Goal: Task Accomplishment & Management: Use online tool/utility

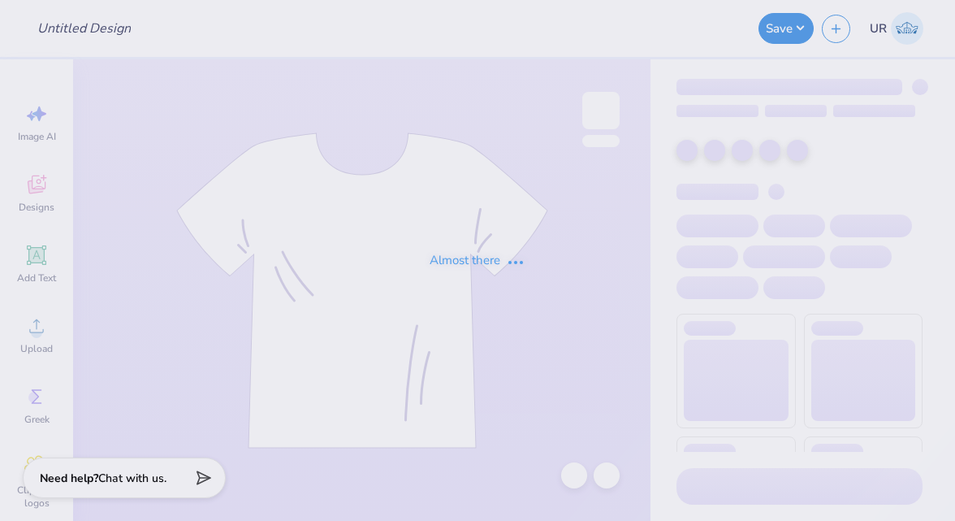
type input "Fall 2025 Phi Delta Theta"
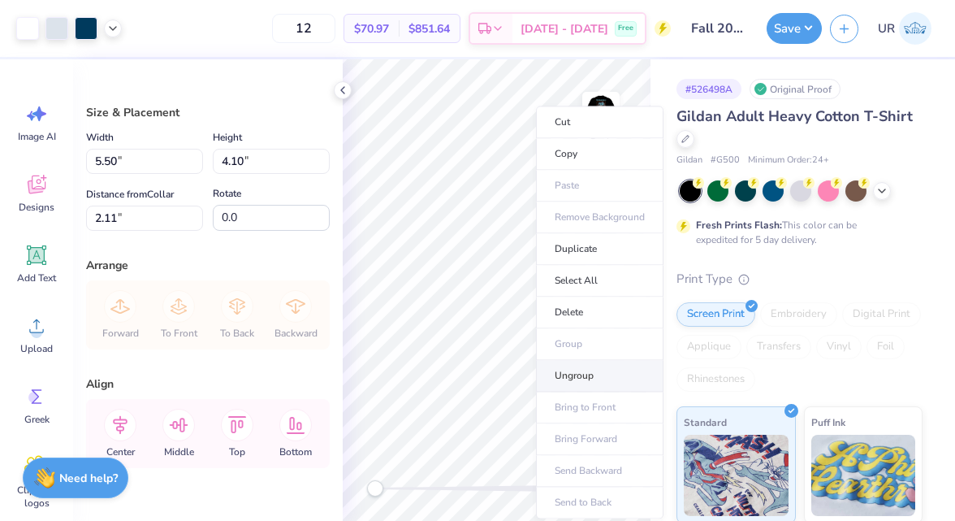
click at [594, 380] on li "Ungroup" at bounding box center [600, 376] width 128 height 32
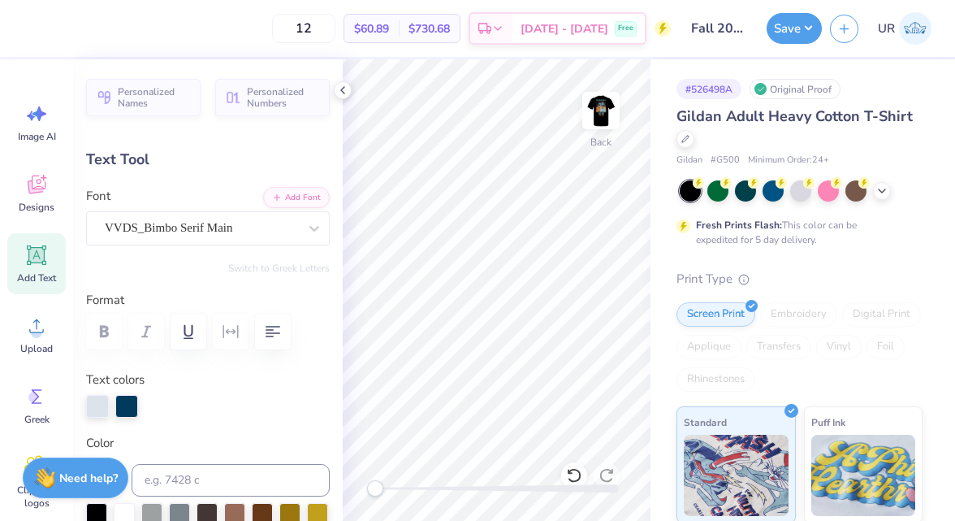
type input "1.86"
type input "1.94"
type input "2.22"
type input "0.0"
click at [71, 29] on div at bounding box center [56, 28] width 81 height 23
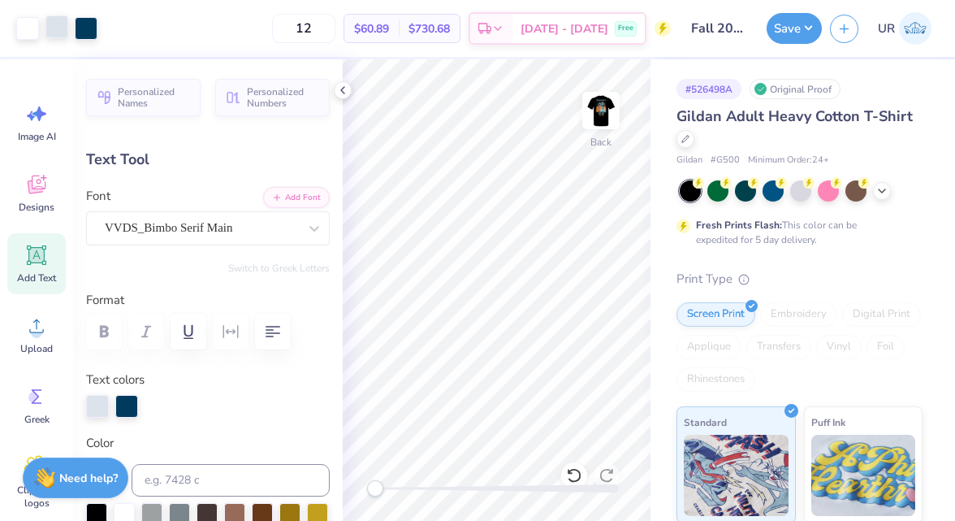
click at [58, 29] on div at bounding box center [56, 26] width 23 height 23
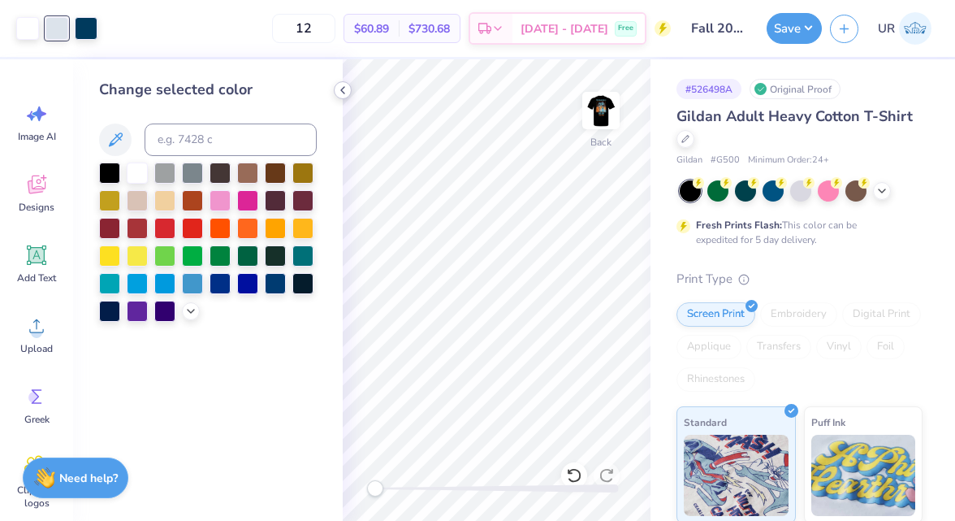
click at [340, 92] on icon at bounding box center [342, 90] width 13 height 13
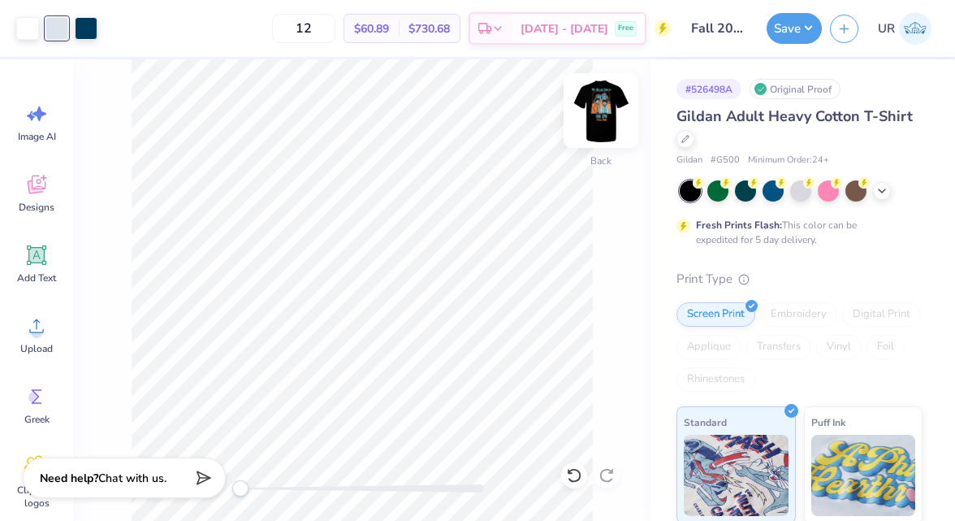
click at [604, 111] on img at bounding box center [601, 110] width 65 height 65
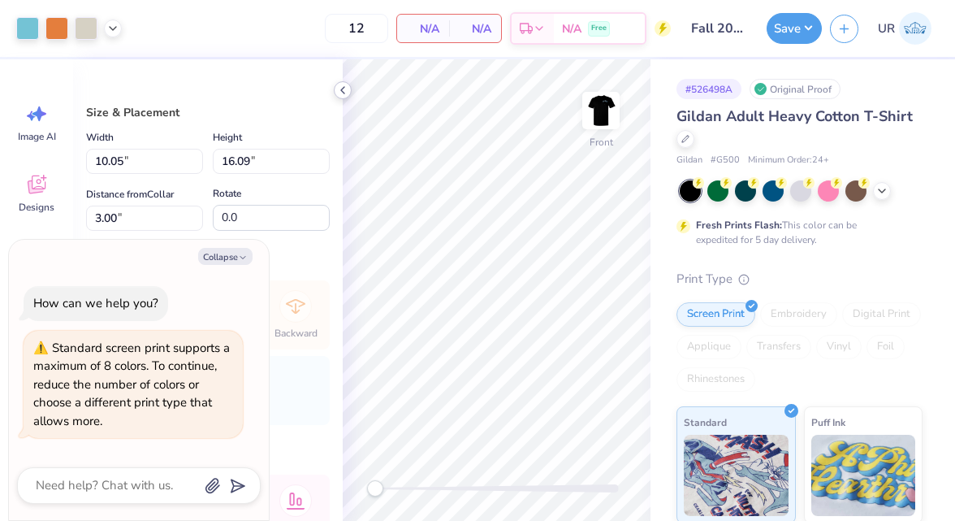
click at [344, 92] on icon at bounding box center [342, 90] width 13 height 13
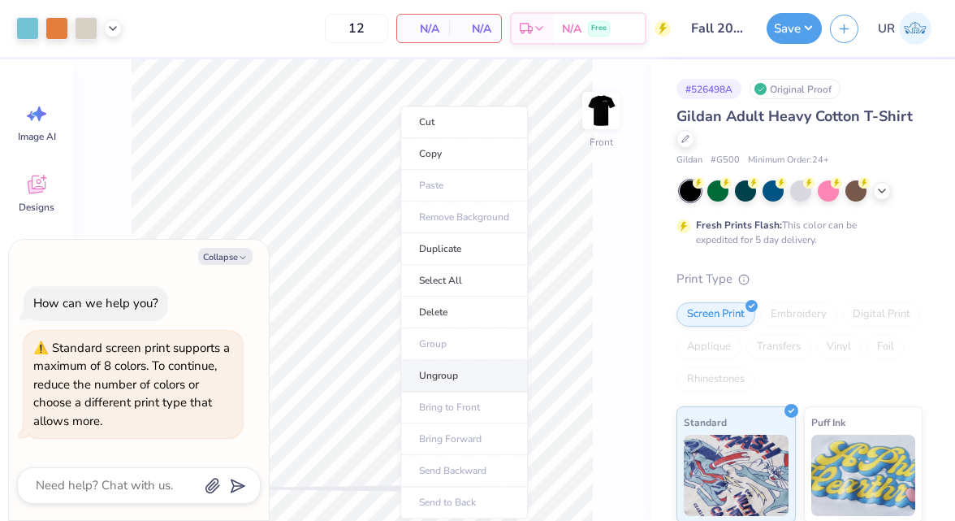
click at [435, 362] on li "Ungroup" at bounding box center [464, 376] width 128 height 32
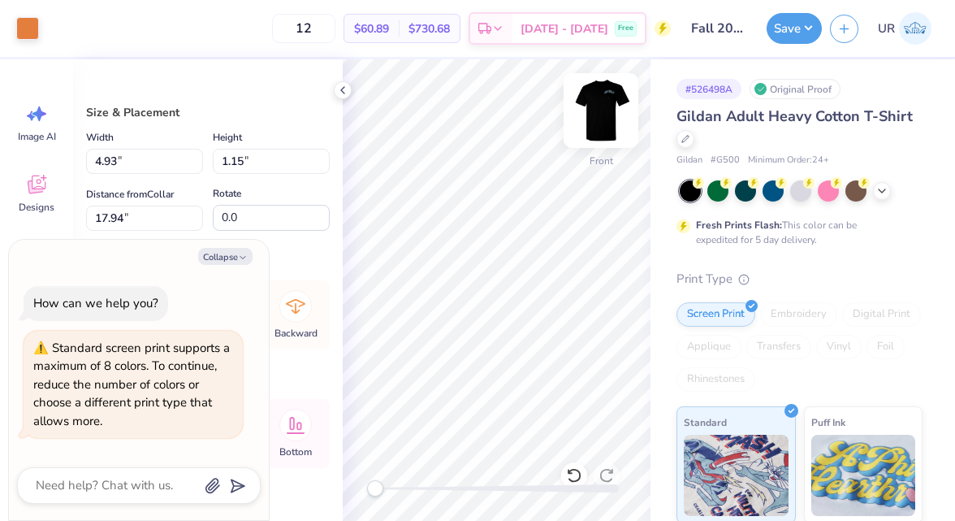
click at [611, 120] on img at bounding box center [601, 110] width 65 height 65
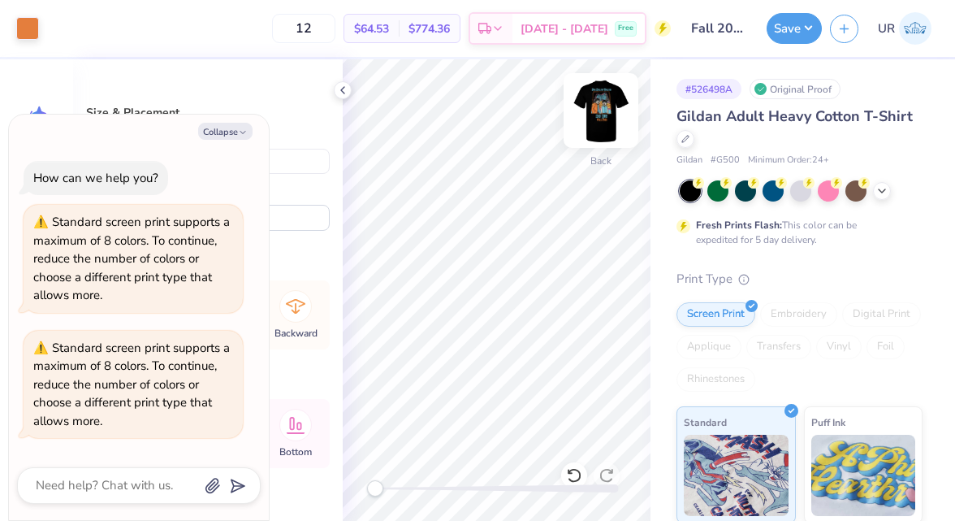
click at [600, 115] on img at bounding box center [601, 110] width 65 height 65
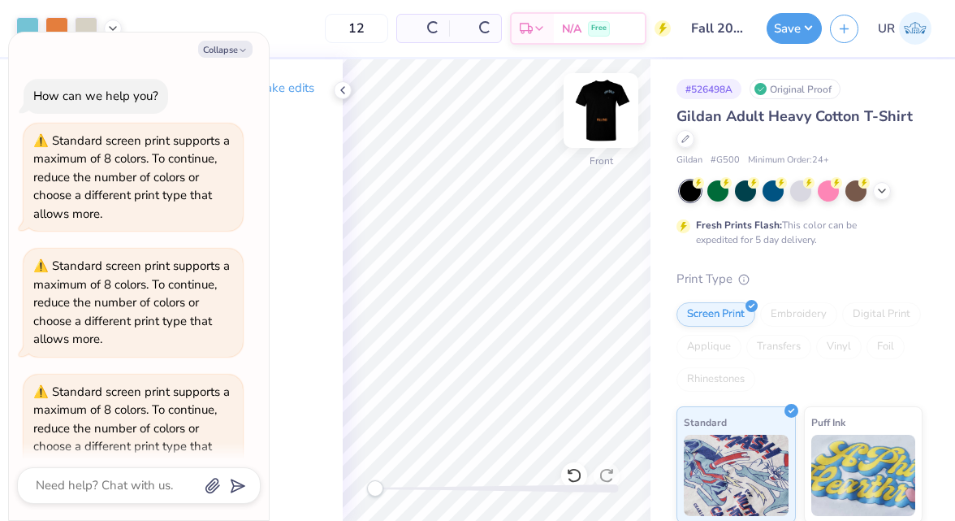
scroll to position [43, 0]
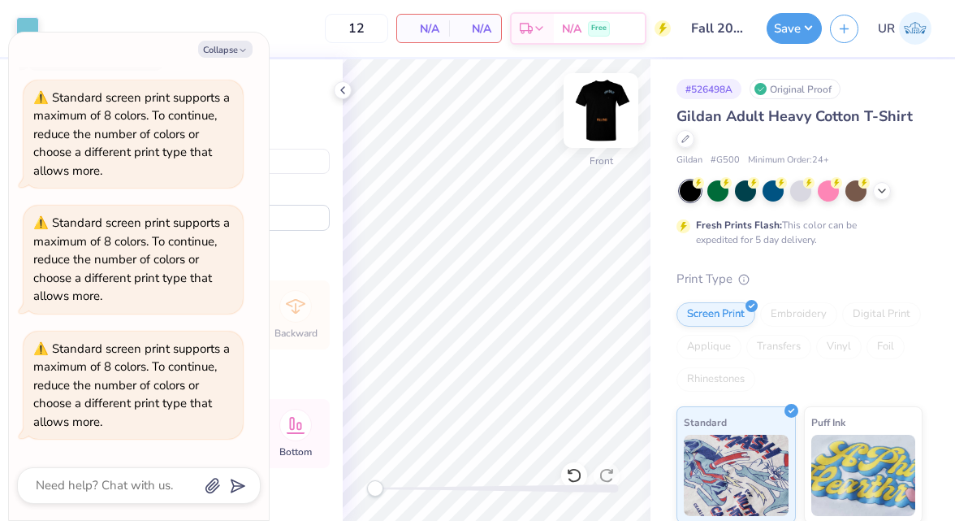
click at [615, 102] on img at bounding box center [601, 110] width 65 height 65
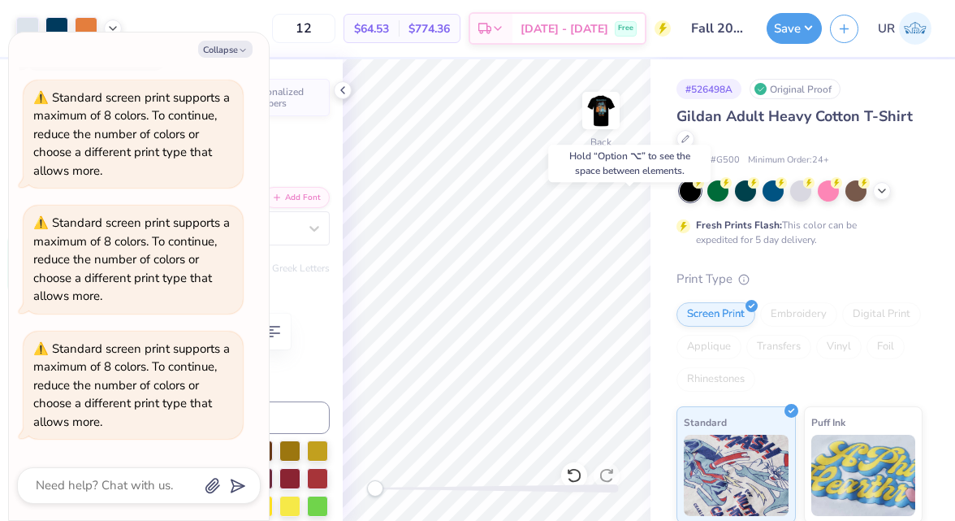
type textarea "x"
type input "1.86"
type input "1.94"
type input "2.22"
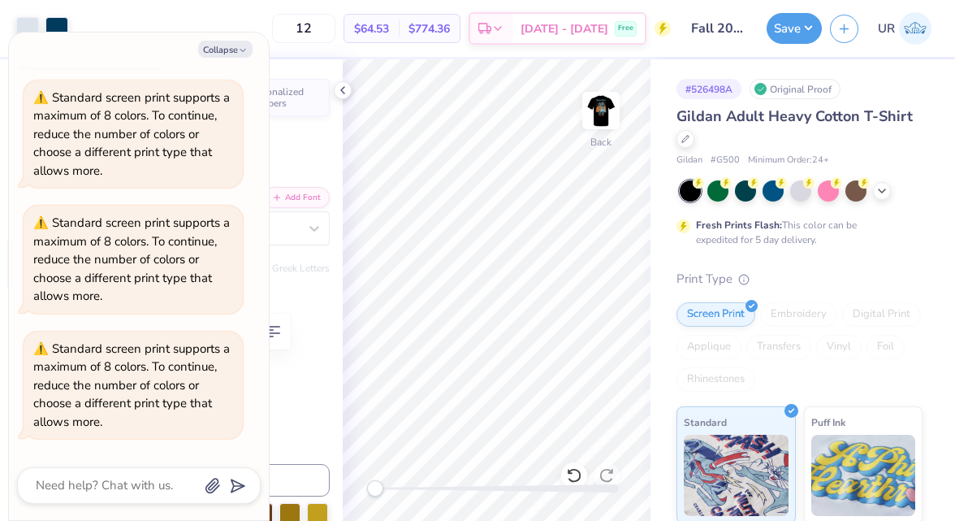
type input "-14.8"
type textarea "x"
type input "0.0"
type textarea "x"
type input "2.80"
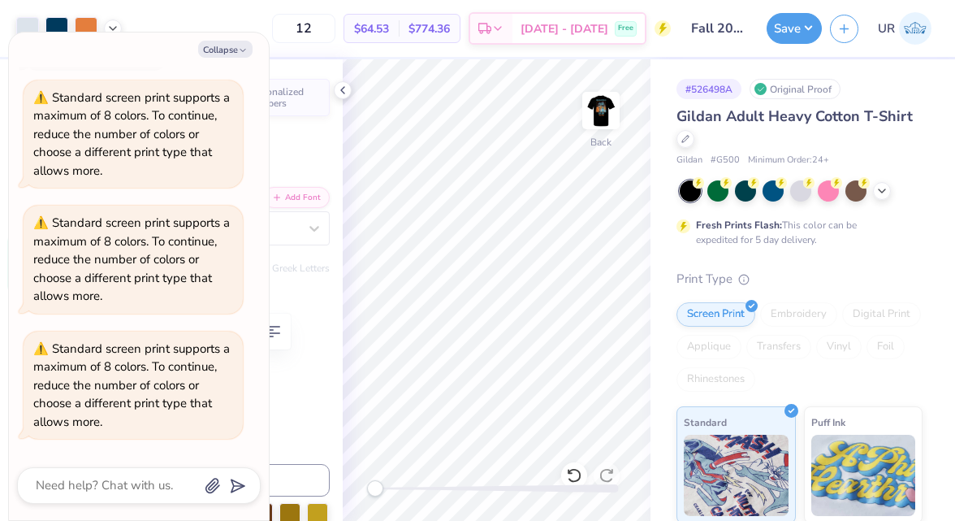
type input "1.93"
type input "2.11"
type input "21.9"
type textarea "x"
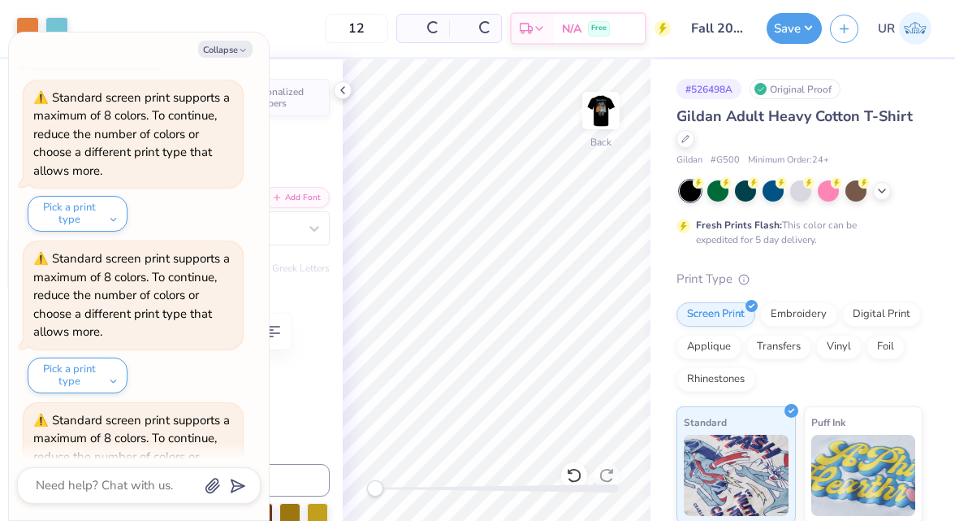
type input "0.0"
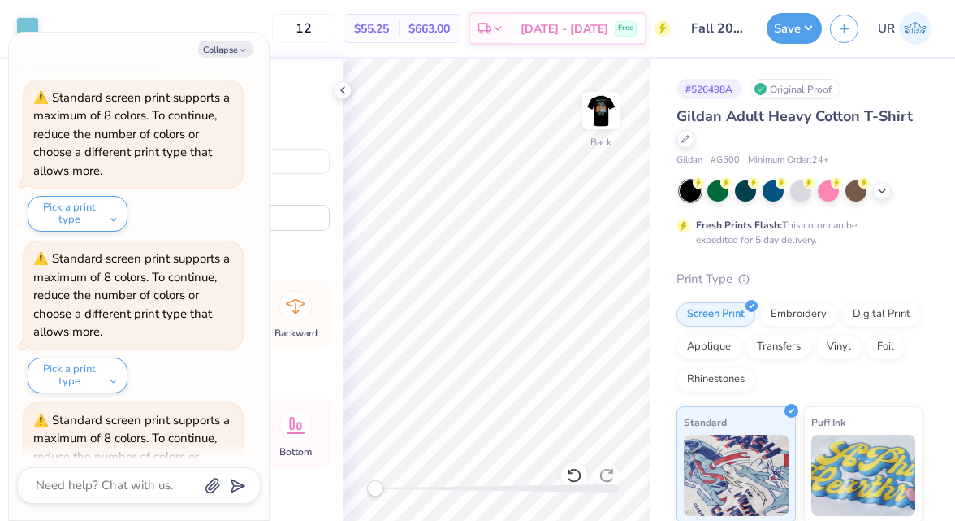
type textarea "x"
type input "3.32"
type input "0.49"
type textarea "x"
type input "3.00"
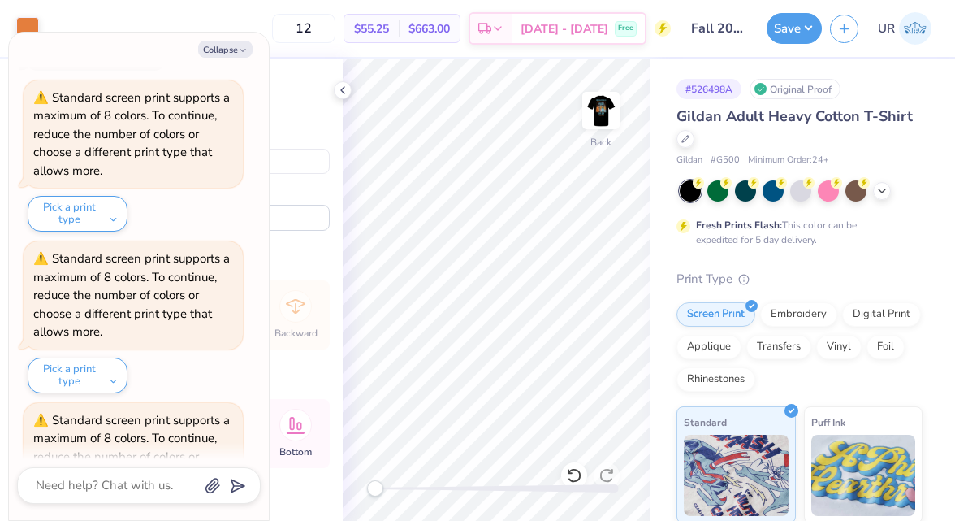
type textarea "x"
type input "1.63"
type input "0.38"
type input "16.39"
type textarea "x"
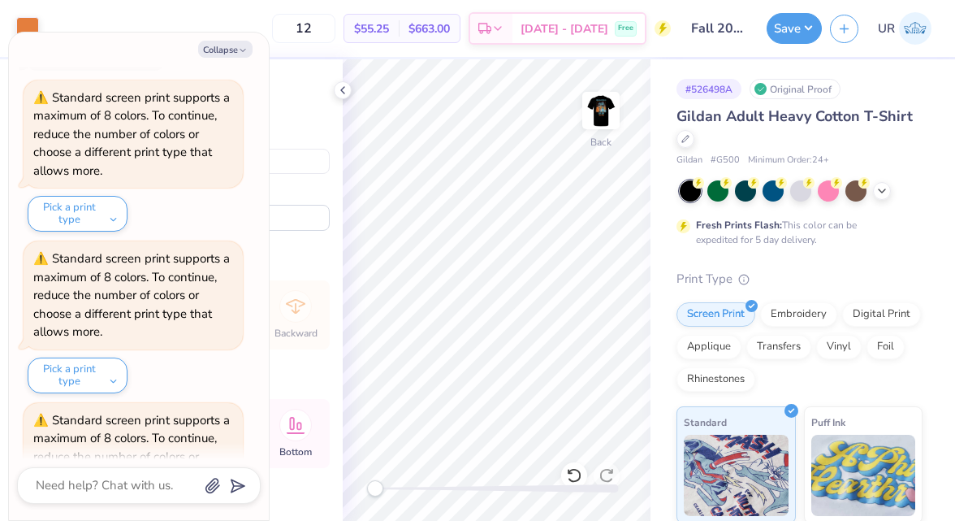
type input "3.49"
type textarea "x"
type input "4.33"
click at [338, 95] on icon at bounding box center [342, 90] width 13 height 13
type textarea "x"
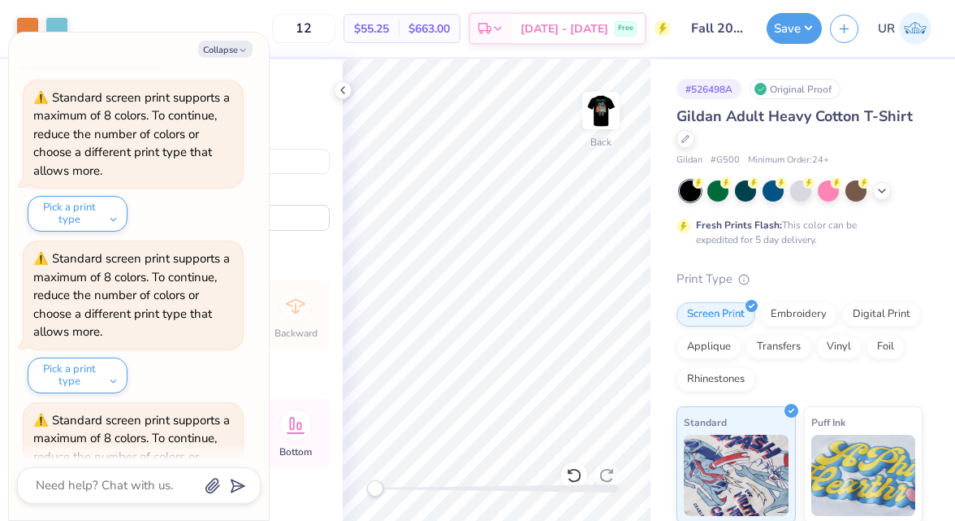
type input "4.63"
type input "1.54"
click at [344, 91] on icon at bounding box center [342, 90] width 13 height 13
click at [343, 96] on icon at bounding box center [342, 90] width 13 height 13
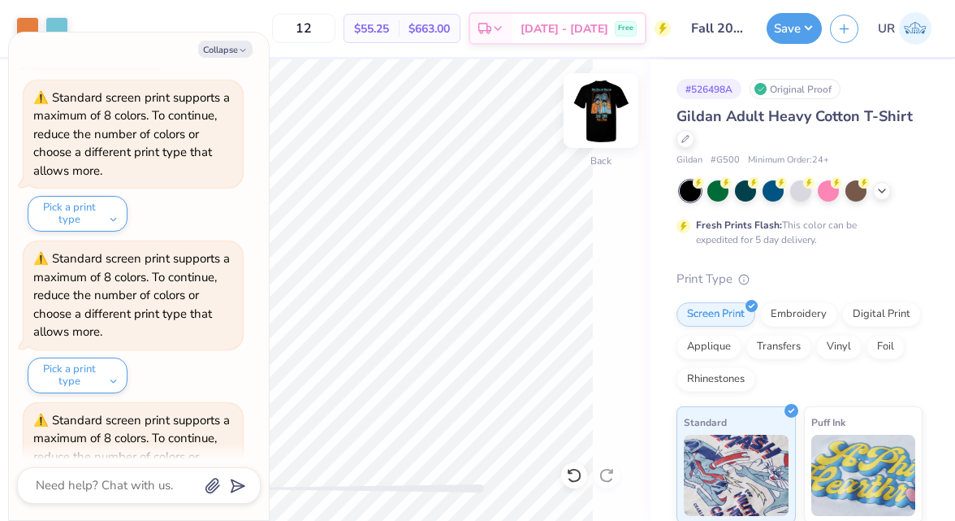
click at [593, 96] on img at bounding box center [601, 110] width 65 height 65
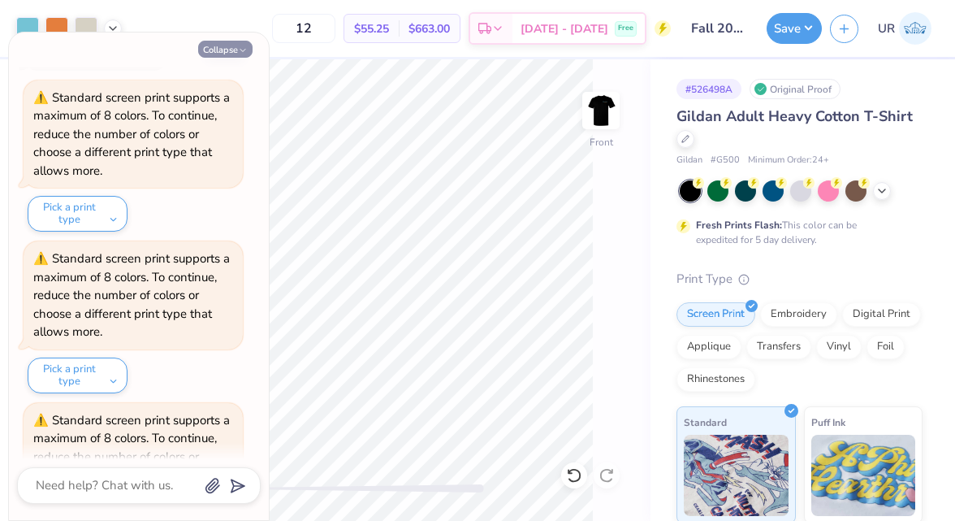
click at [234, 48] on button "Collapse" at bounding box center [225, 49] width 54 height 17
type textarea "x"
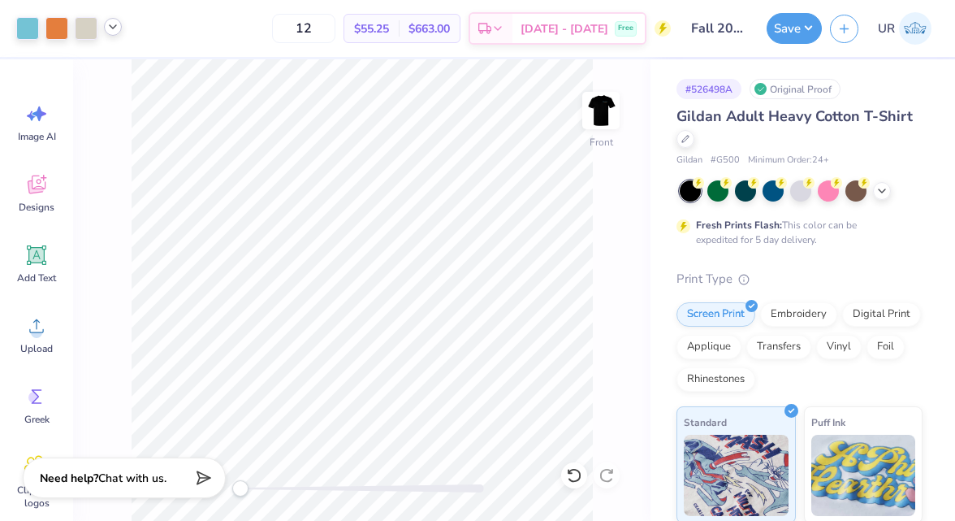
click at [113, 23] on icon at bounding box center [112, 26] width 13 height 13
click at [118, 67] on div at bounding box center [113, 68] width 23 height 23
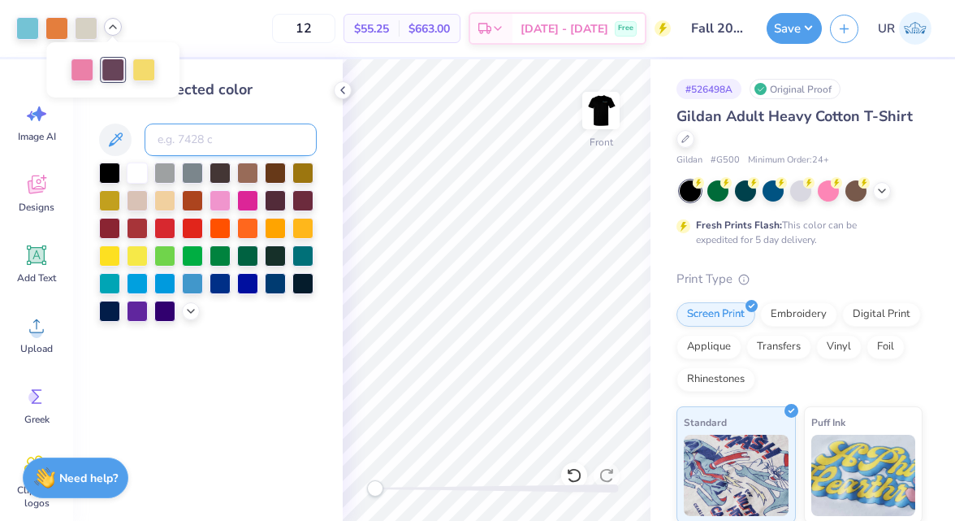
click at [189, 142] on input at bounding box center [231, 139] width 172 height 32
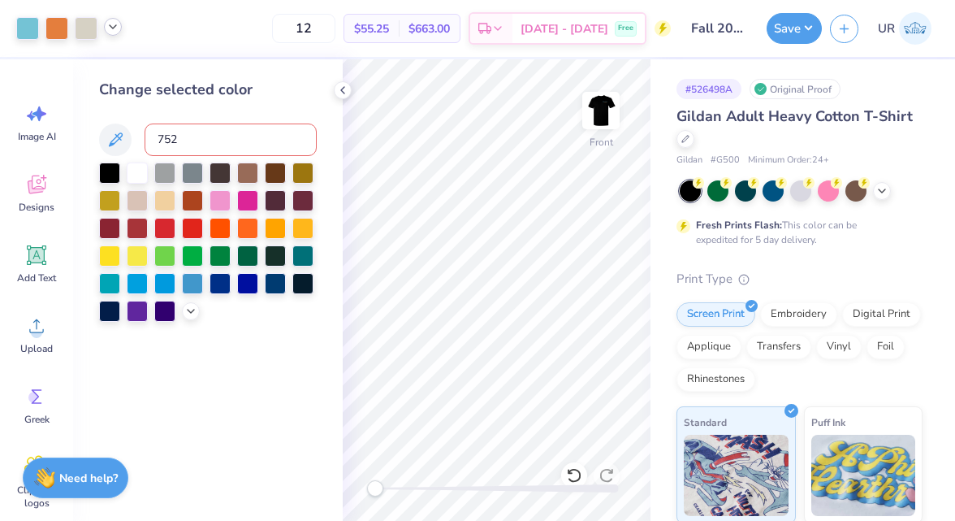
type input "7527"
click at [342, 91] on polyline at bounding box center [342, 90] width 3 height 6
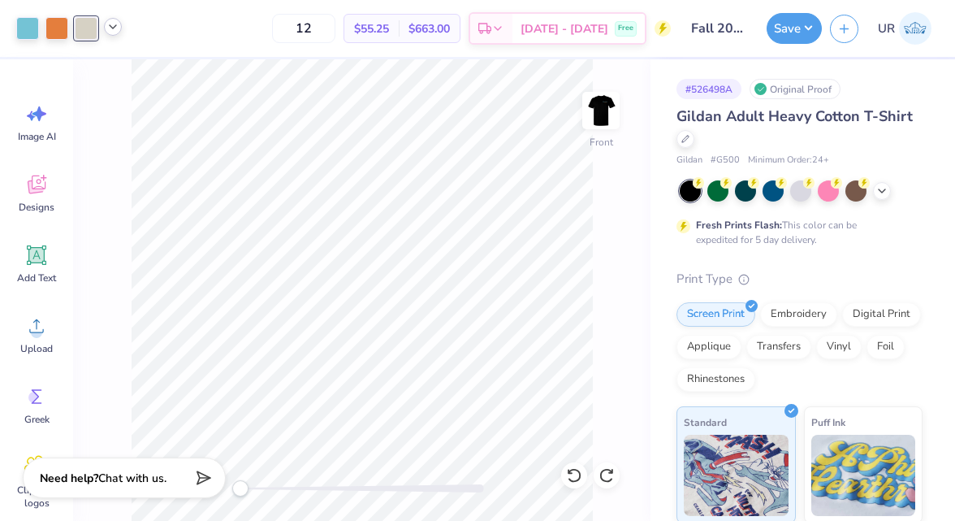
click at [117, 26] on icon at bounding box center [112, 26] width 13 height 13
click at [119, 70] on div at bounding box center [113, 68] width 23 height 23
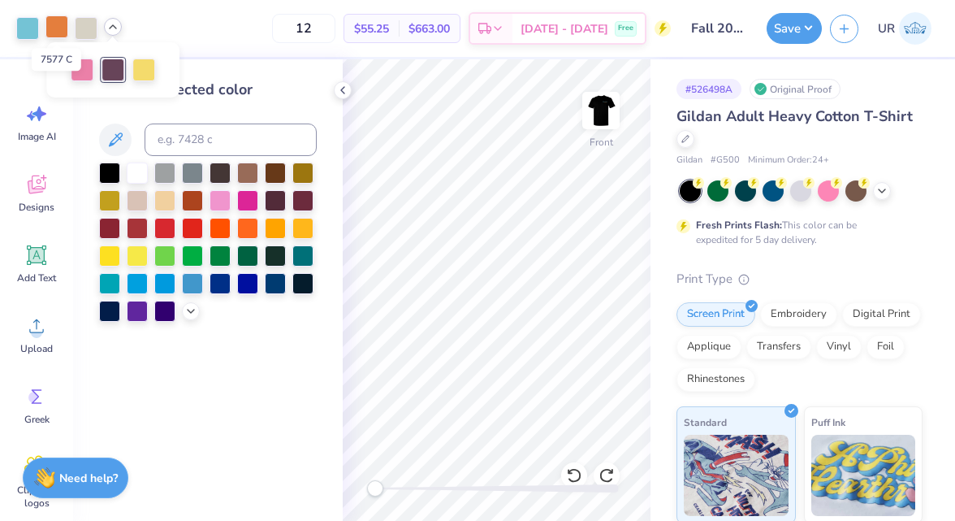
click at [58, 28] on div at bounding box center [56, 26] width 23 height 23
click at [175, 144] on input at bounding box center [231, 139] width 172 height 32
click at [115, 30] on icon at bounding box center [112, 26] width 13 height 13
click at [51, 24] on div at bounding box center [56, 28] width 23 height 23
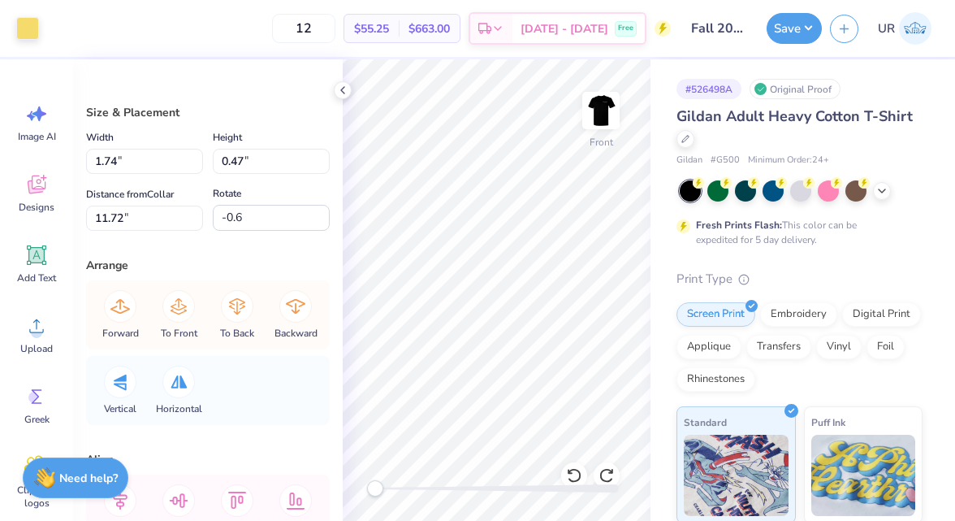
type input "10.05"
type input "11.13"
type input "4.52"
click at [30, 27] on div at bounding box center [27, 26] width 23 height 23
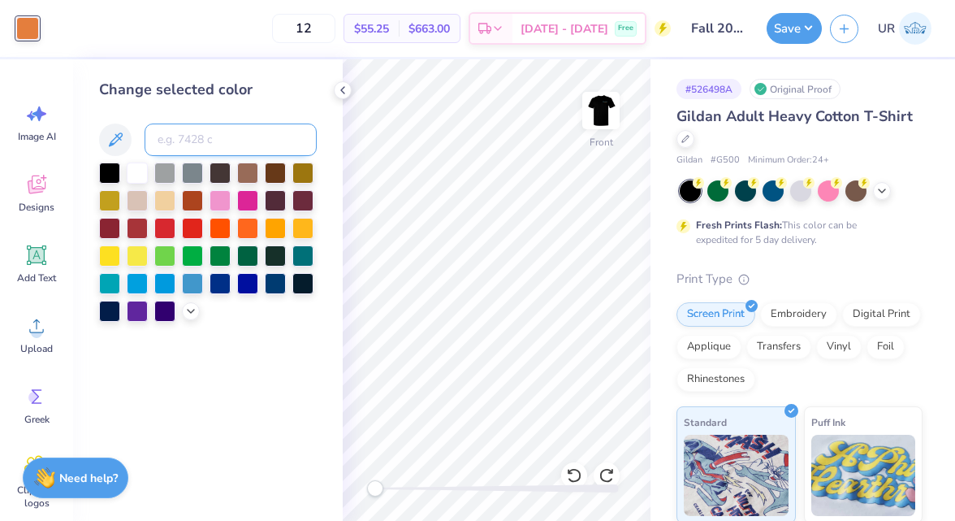
click at [221, 143] on input at bounding box center [231, 139] width 172 height 32
type input "5195"
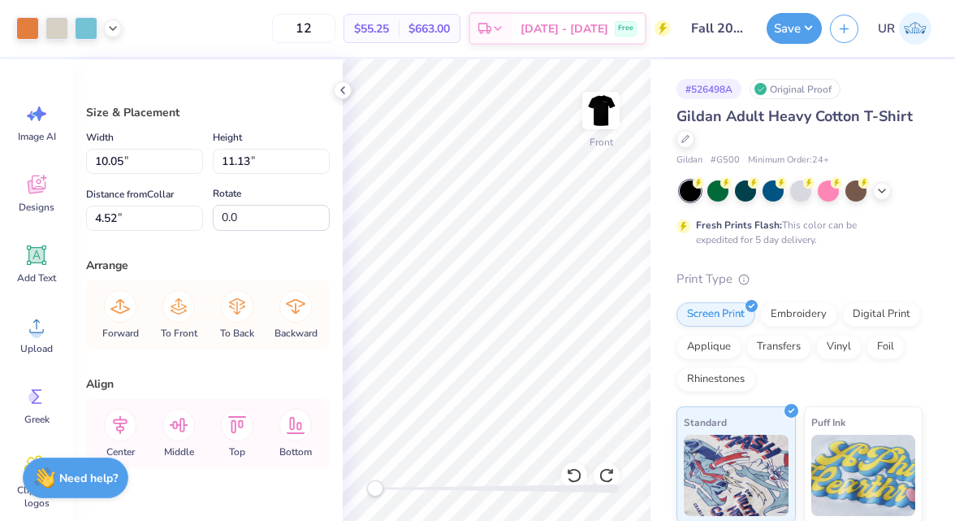
type input "8.68"
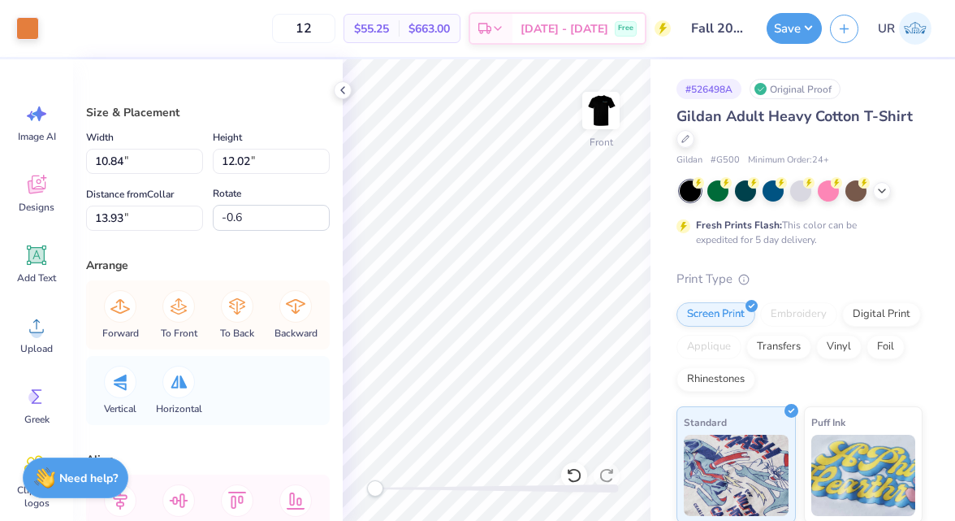
type input "10.84"
type input "12.02"
type input "13.93"
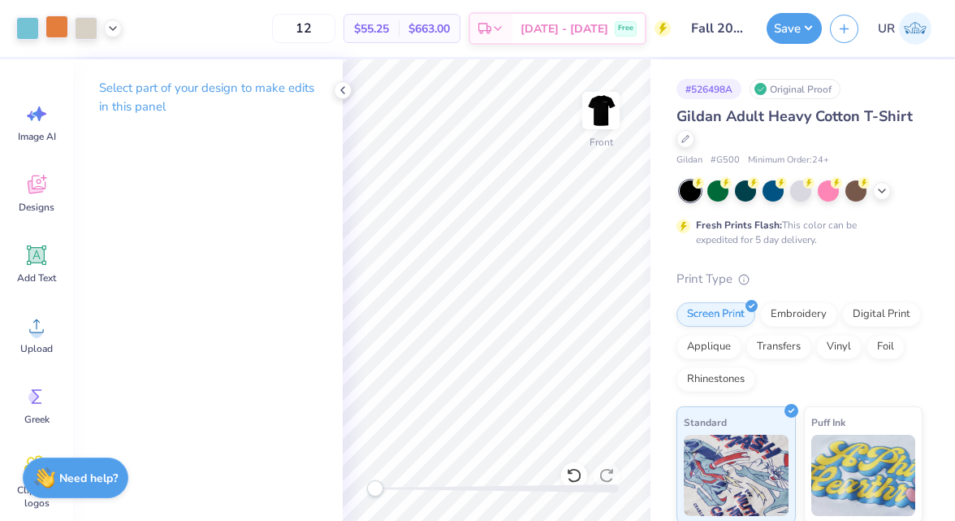
click at [65, 36] on div at bounding box center [56, 26] width 23 height 23
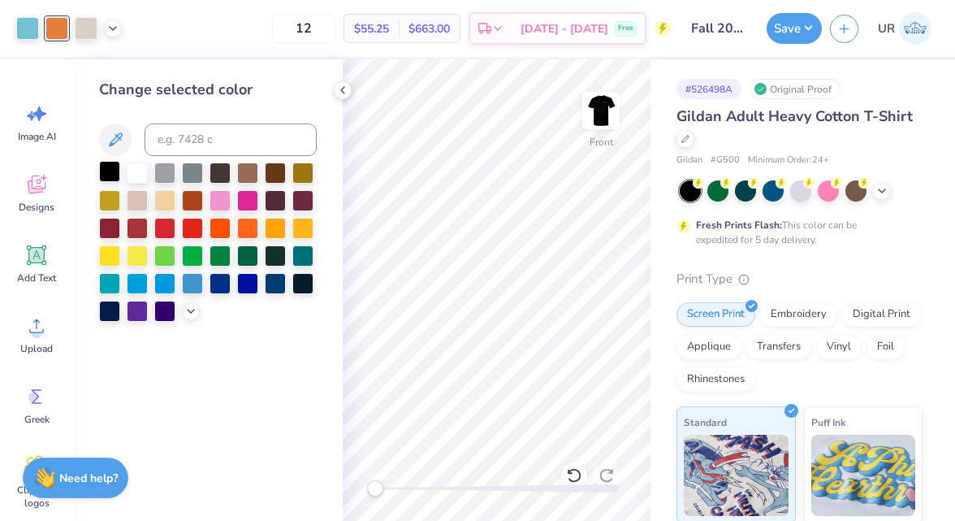
click at [118, 173] on div at bounding box center [109, 171] width 21 height 21
click at [115, 19] on div at bounding box center [113, 27] width 18 height 18
click at [341, 89] on polyline at bounding box center [342, 90] width 3 height 6
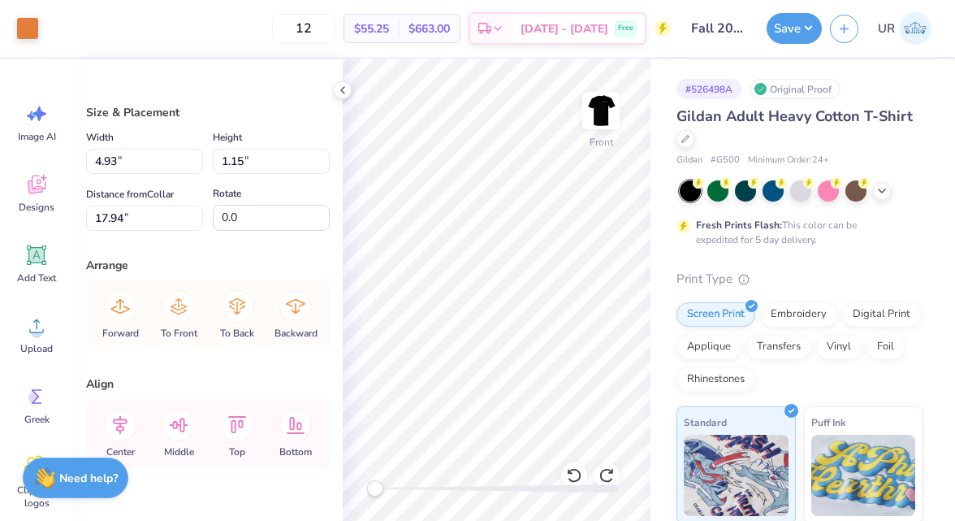
type input "0.95"
type input "0.47"
type input "9.42"
type input "-0.6"
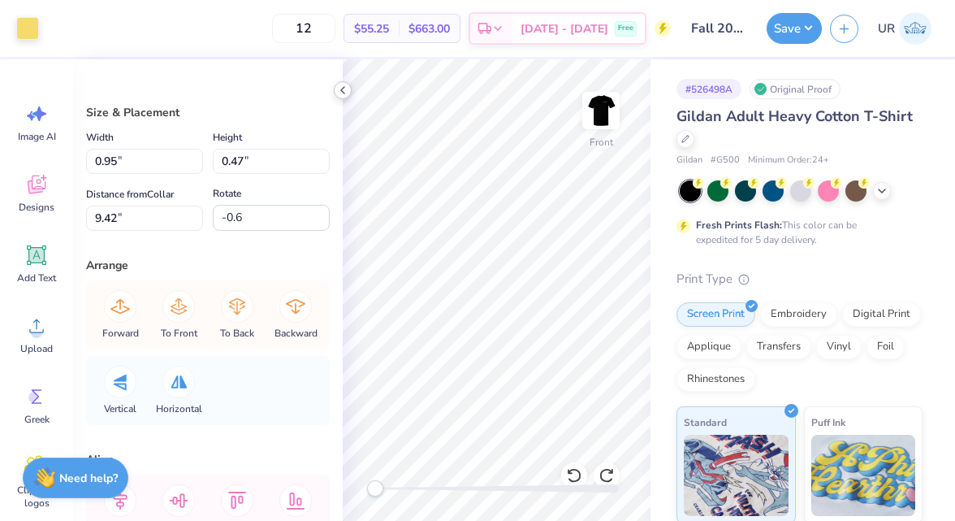
click at [339, 90] on icon at bounding box center [342, 90] width 13 height 13
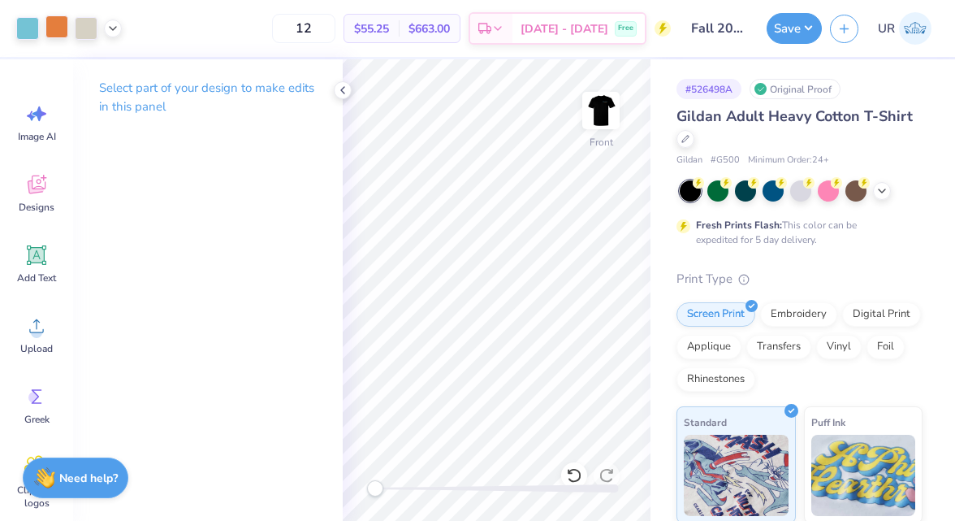
click at [65, 29] on div at bounding box center [56, 26] width 23 height 23
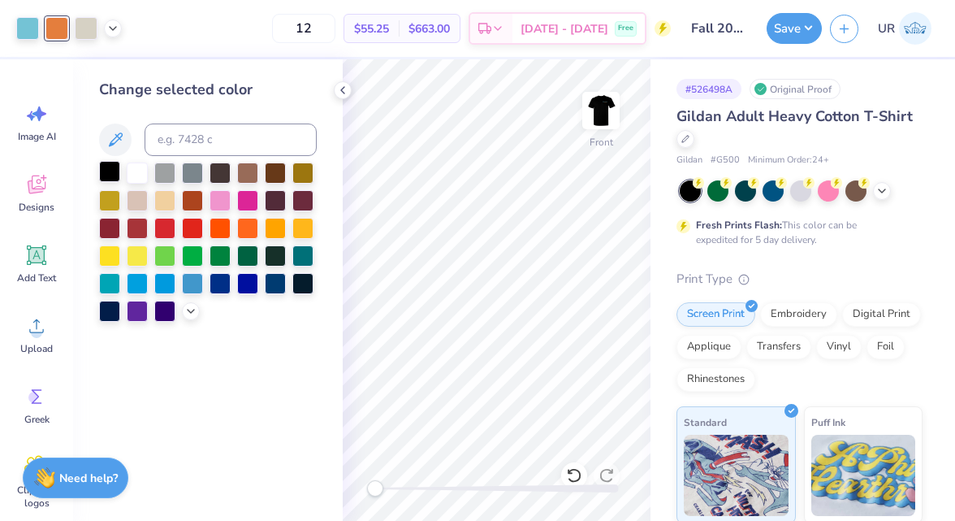
click at [113, 167] on div at bounding box center [109, 171] width 21 height 21
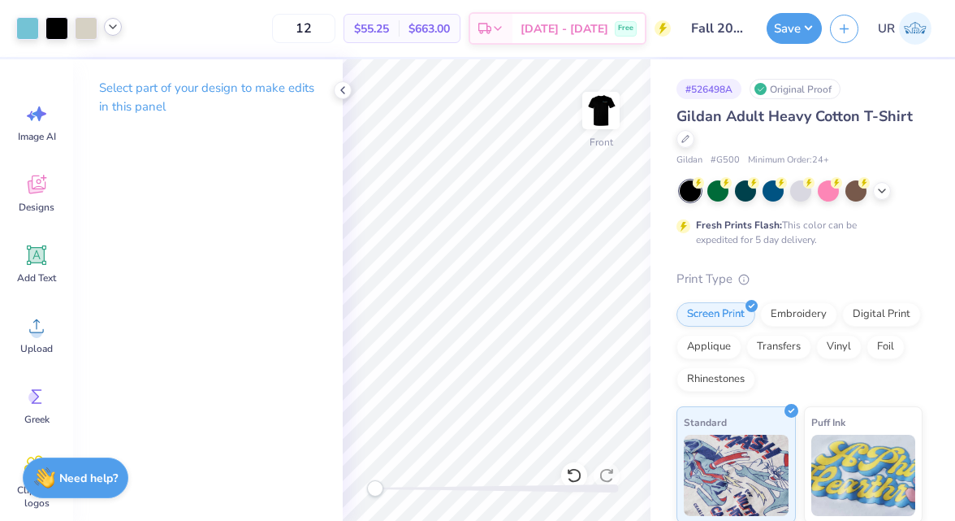
click at [108, 28] on icon at bounding box center [112, 26] width 13 height 13
click at [115, 32] on icon at bounding box center [112, 26] width 13 height 13
click at [344, 90] on icon at bounding box center [342, 90] width 13 height 13
click at [115, 28] on icon at bounding box center [112, 26] width 13 height 13
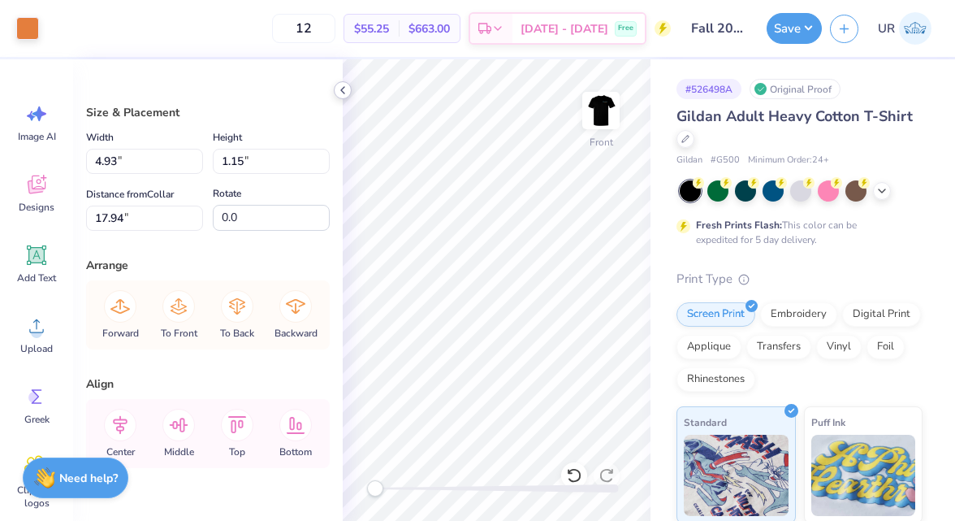
click at [344, 87] on icon at bounding box center [342, 90] width 13 height 13
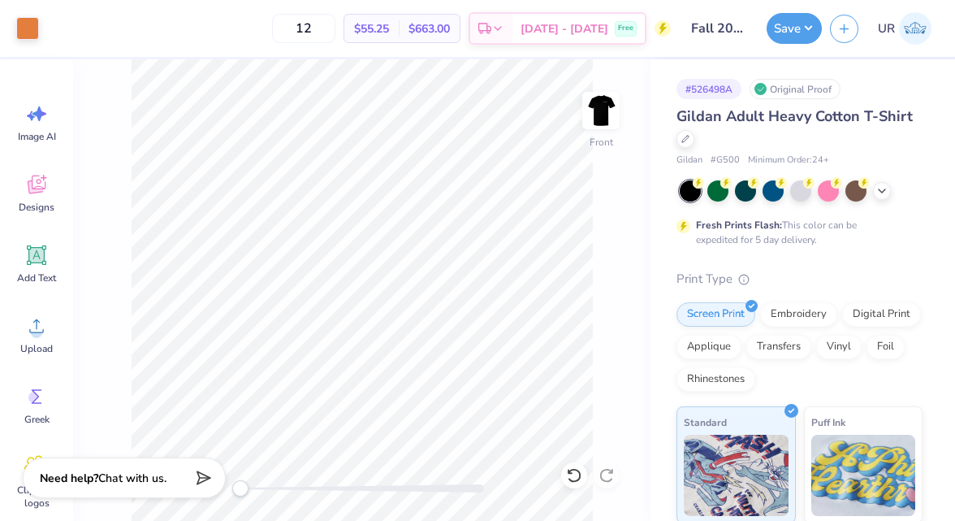
click at [85, 28] on div "12 $55.25 Per Item $663.00 Total Est. Delivery Oct 11 - 14 Free" at bounding box center [359, 28] width 624 height 57
click at [112, 33] on div at bounding box center [113, 27] width 18 height 18
click at [80, 72] on div at bounding box center [82, 68] width 23 height 23
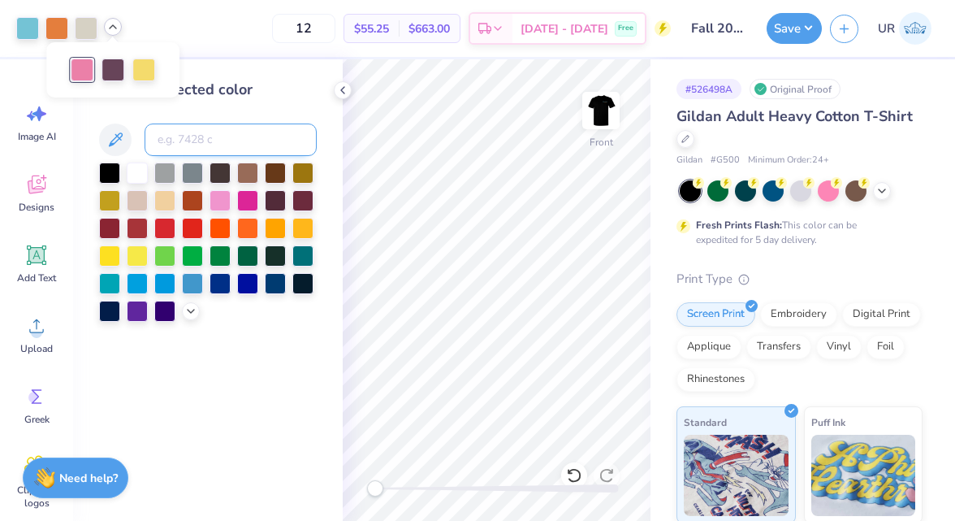
click at [195, 138] on input at bounding box center [231, 139] width 172 height 32
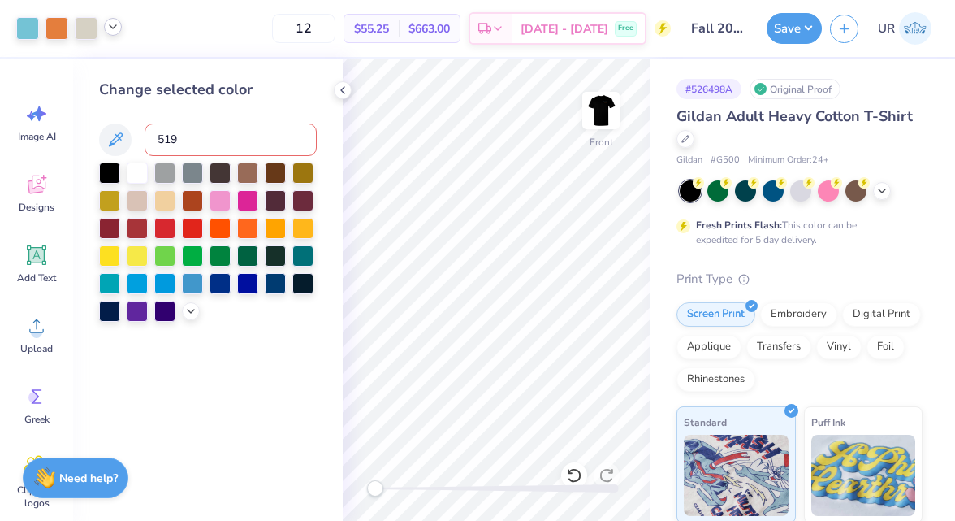
type input "5195"
click at [114, 30] on icon at bounding box center [112, 26] width 13 height 13
click at [128, 67] on div at bounding box center [128, 68] width 23 height 23
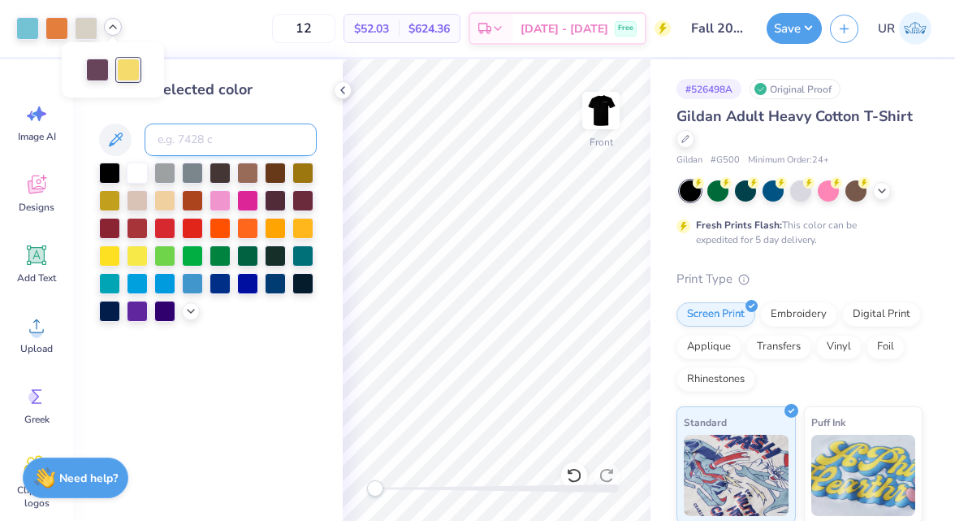
click at [188, 136] on input at bounding box center [231, 139] width 172 height 32
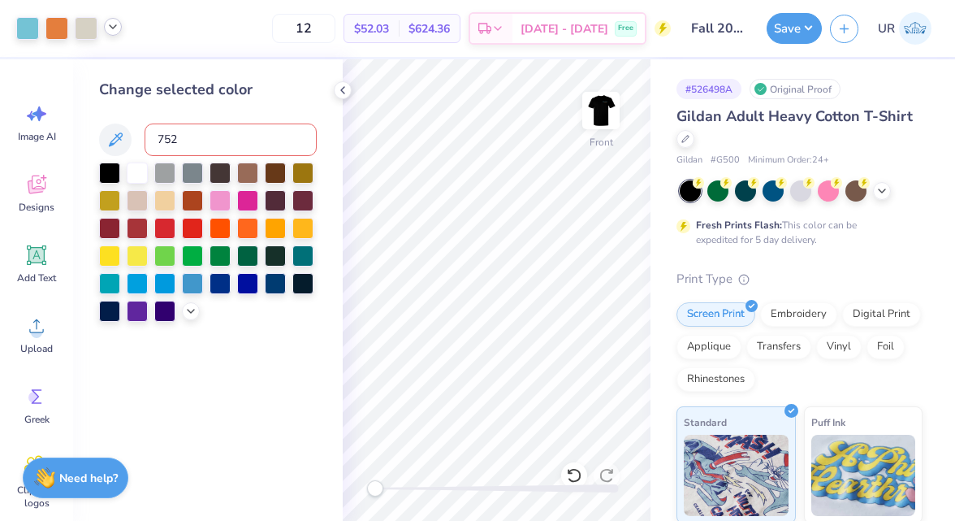
type input "7527"
click at [344, 92] on icon at bounding box center [342, 90] width 13 height 13
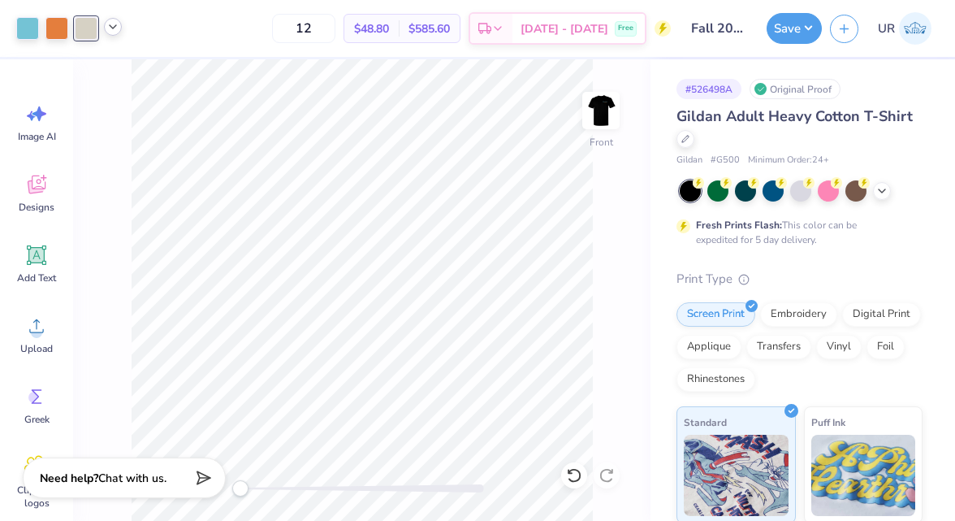
click at [114, 30] on icon at bounding box center [112, 26] width 13 height 13
click at [110, 28] on icon at bounding box center [112, 26] width 13 height 13
click at [605, 121] on img at bounding box center [601, 110] width 65 height 65
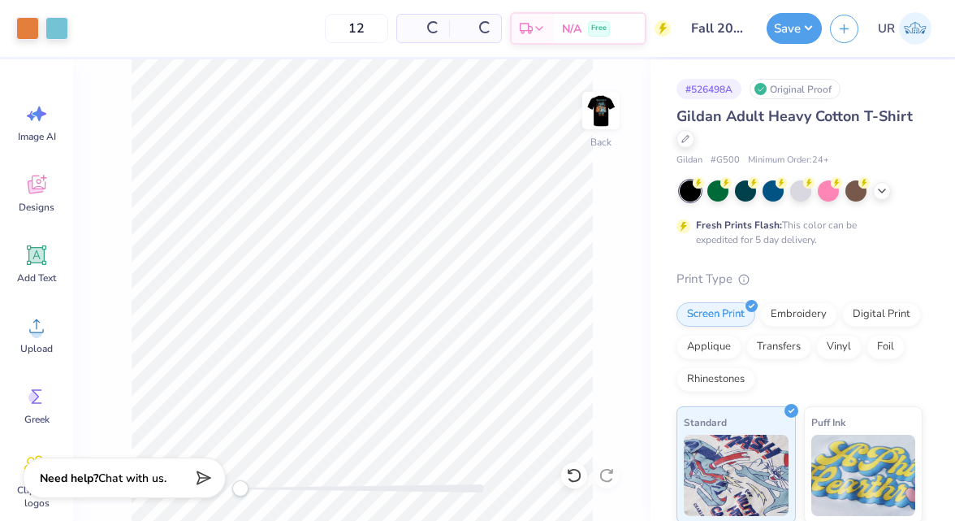
click at [605, 121] on img at bounding box center [601, 110] width 32 height 32
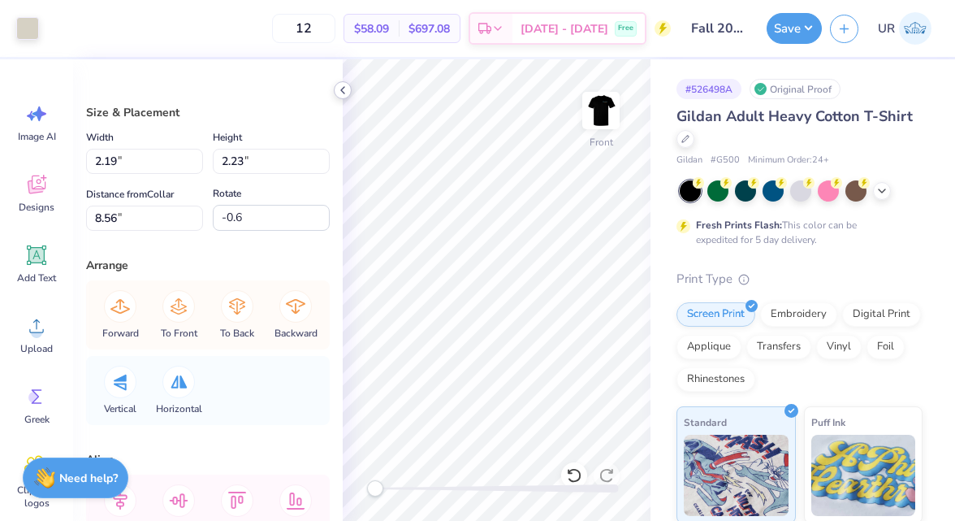
click at [344, 92] on icon at bounding box center [342, 90] width 13 height 13
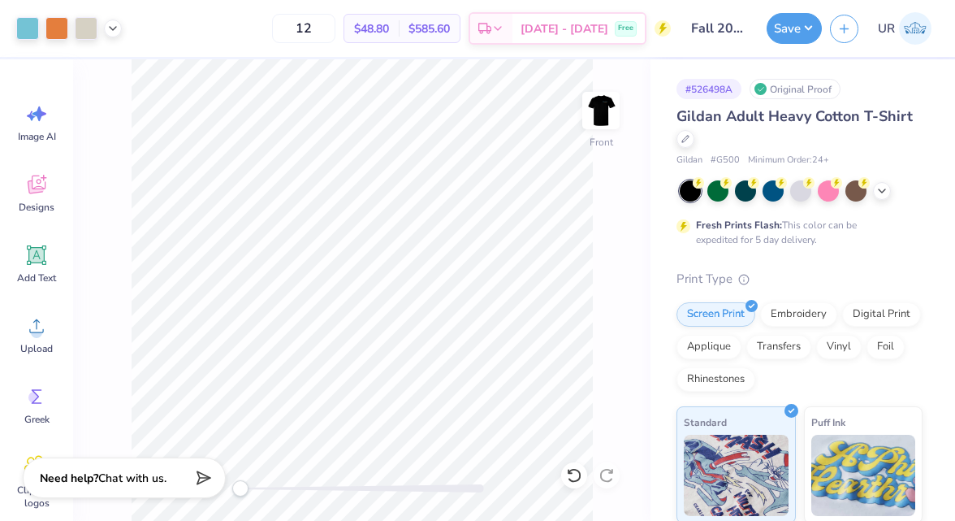
click at [732, 160] on span "# G500" at bounding box center [725, 161] width 29 height 14
copy span "G500"
click at [916, 478] on div "Puff Ink" at bounding box center [863, 462] width 119 height 117
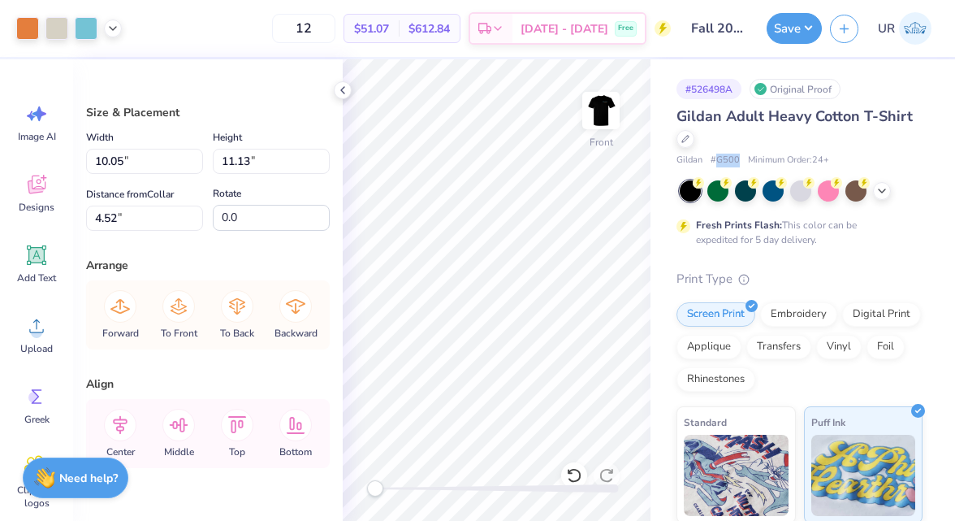
type input "8.57"
type input "9.50"
type input "4.51"
type input "10.05"
type input "11.13"
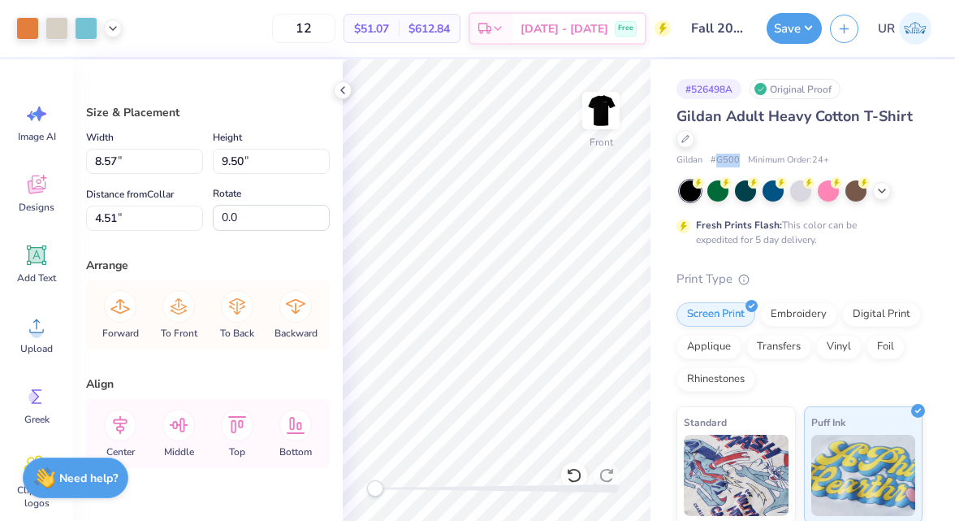
type input "4.52"
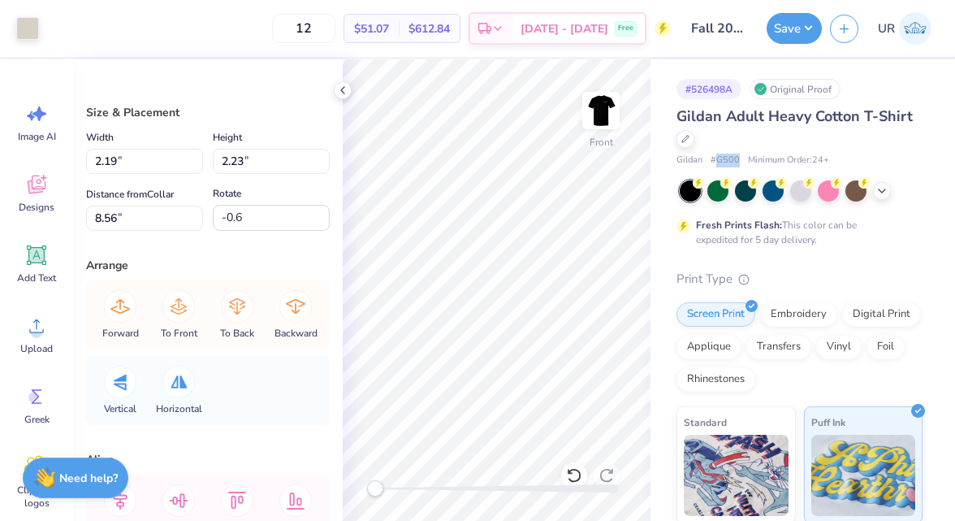
type input "1.87"
type input "1.90"
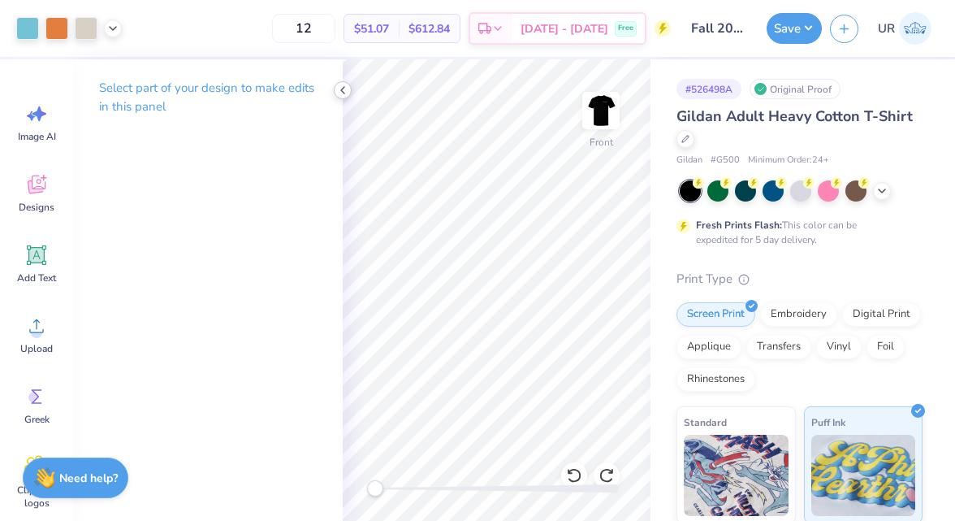
click at [347, 87] on icon at bounding box center [342, 90] width 13 height 13
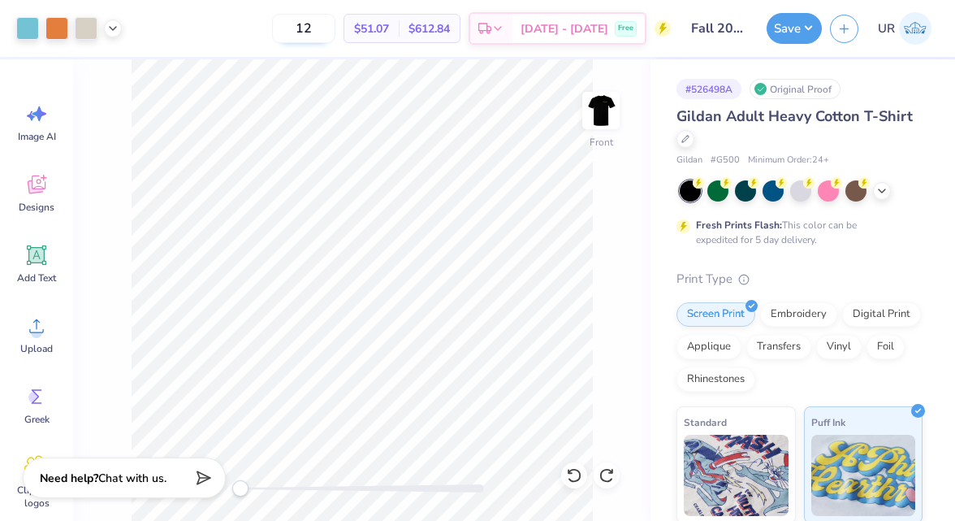
drag, startPoint x: 340, startPoint y: 24, endPoint x: 301, endPoint y: 24, distance: 39.0
click at [301, 24] on input "12" at bounding box center [303, 28] width 63 height 29
type input "30"
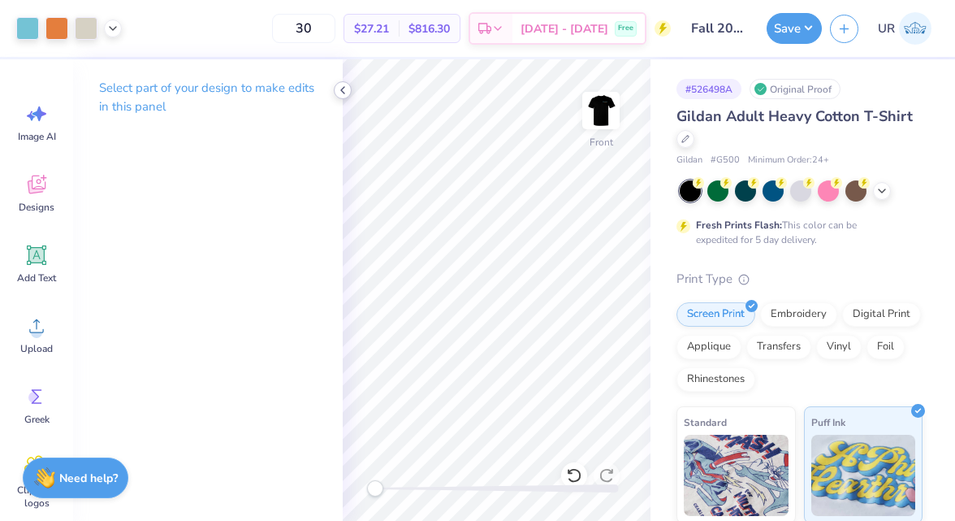
click at [339, 87] on icon at bounding box center [342, 90] width 13 height 13
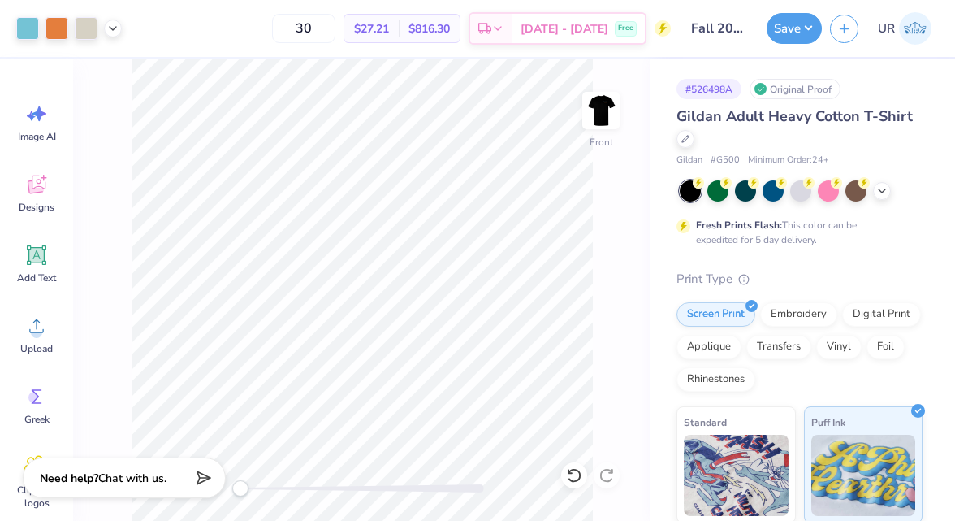
click at [603, 188] on div "Front" at bounding box center [362, 289] width 578 height 461
click at [37, 319] on icon at bounding box center [36, 326] width 24 height 24
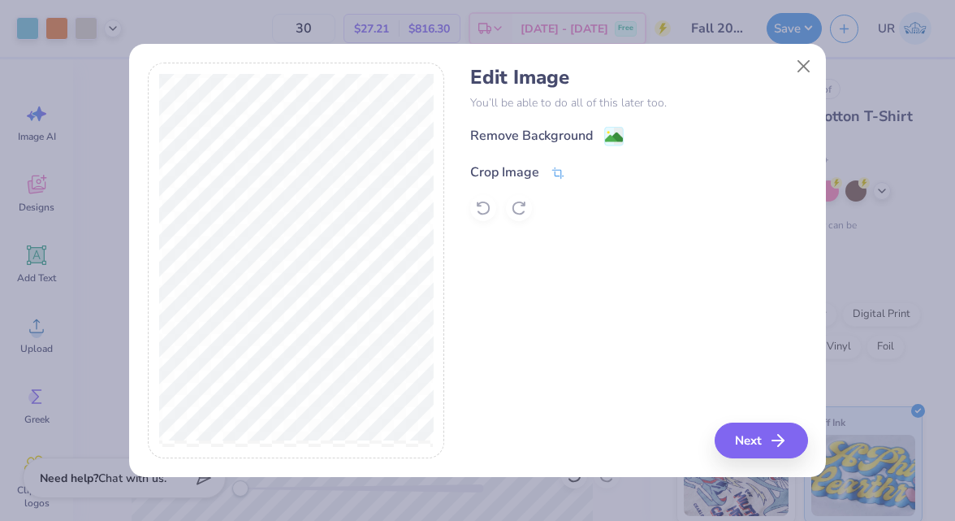
click at [497, 175] on div "Crop Image" at bounding box center [504, 171] width 69 height 19
click at [584, 166] on icon at bounding box center [586, 171] width 10 height 10
click at [582, 136] on div "Remove Background" at bounding box center [531, 137] width 123 height 19
click at [752, 443] on button "Next" at bounding box center [763, 440] width 93 height 36
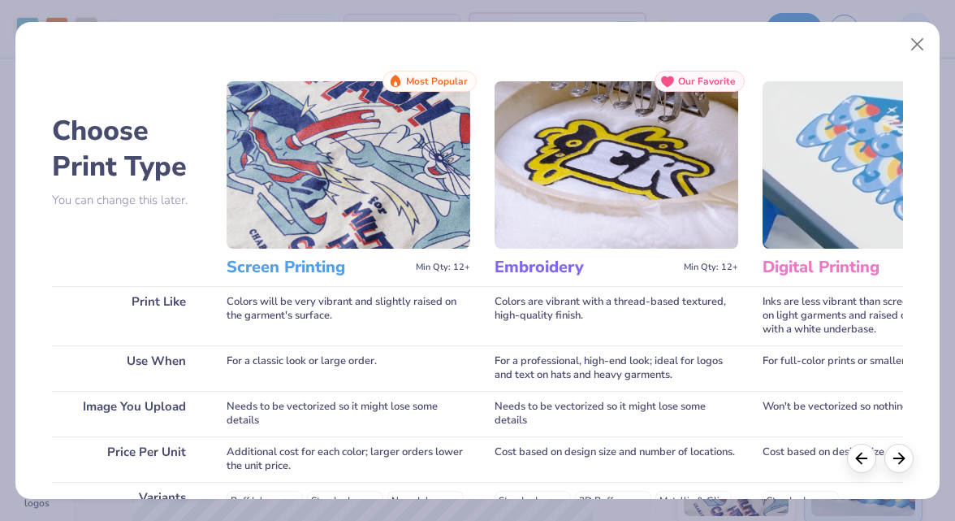
scroll to position [288, 0]
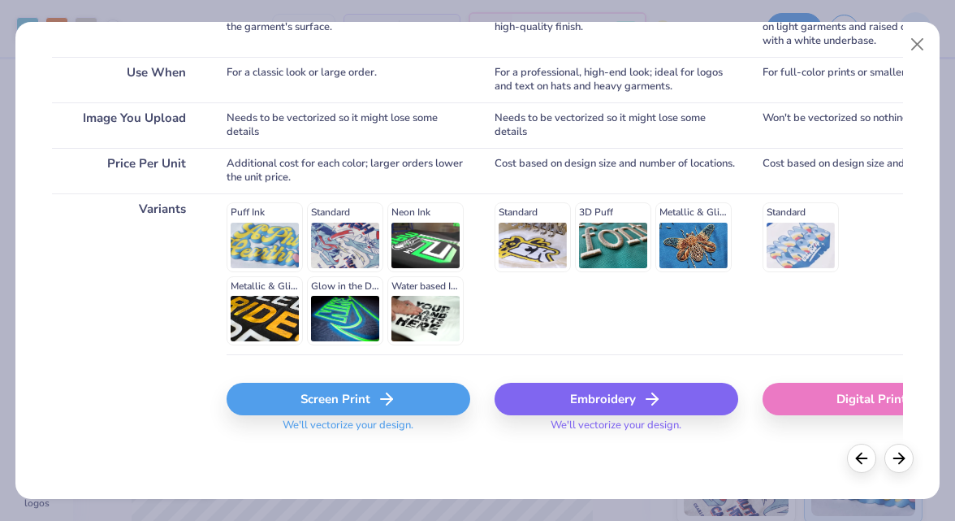
click at [375, 395] on div "Screen Print" at bounding box center [349, 399] width 244 height 32
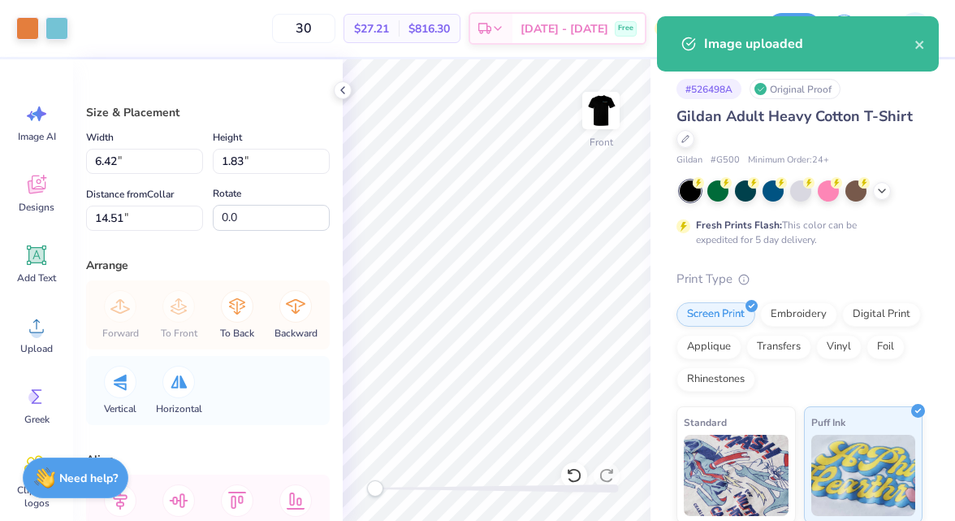
type input "6.42"
type input "1.83"
type input "14.51"
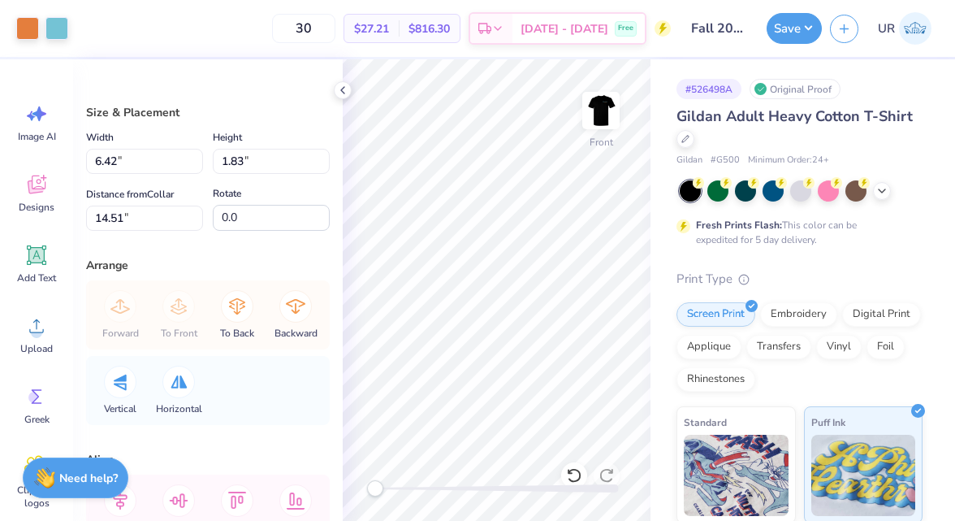
type input "6.67"
type input "1.90"
type input "16.07"
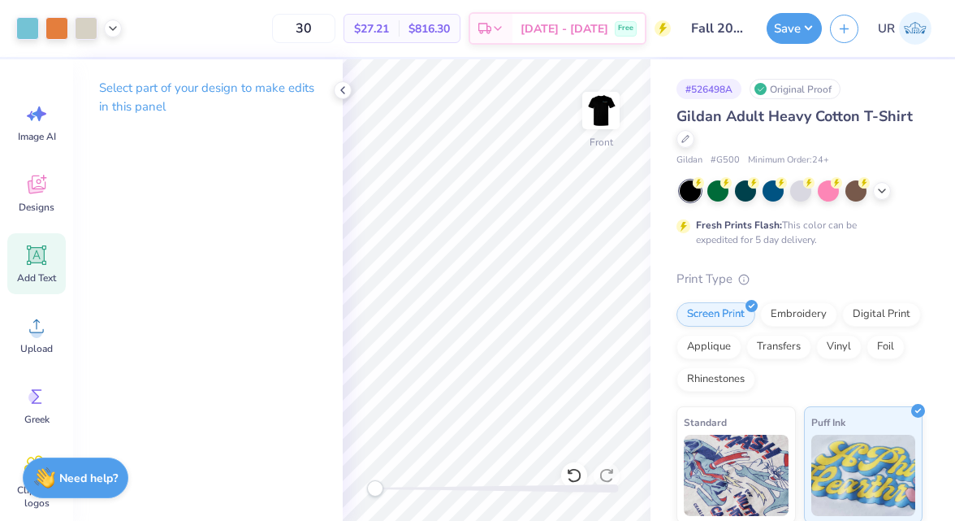
click at [38, 276] on span "Add Text" at bounding box center [36, 277] width 39 height 13
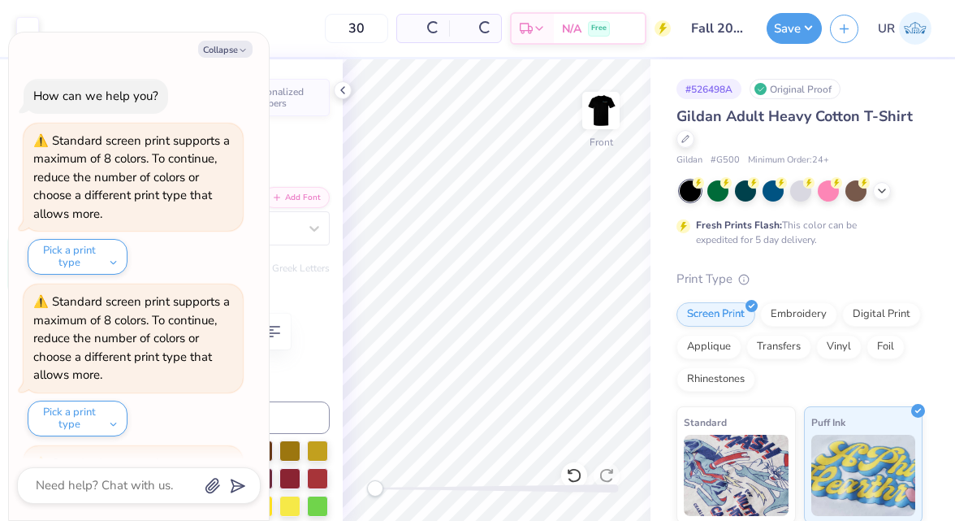
scroll to position [310, 0]
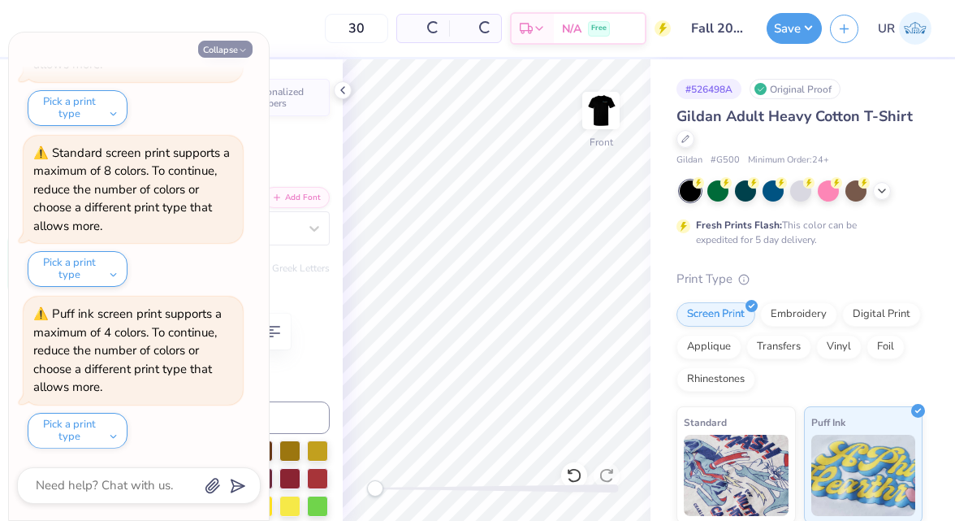
click at [238, 53] on icon "button" at bounding box center [243, 50] width 10 height 10
type textarea "x"
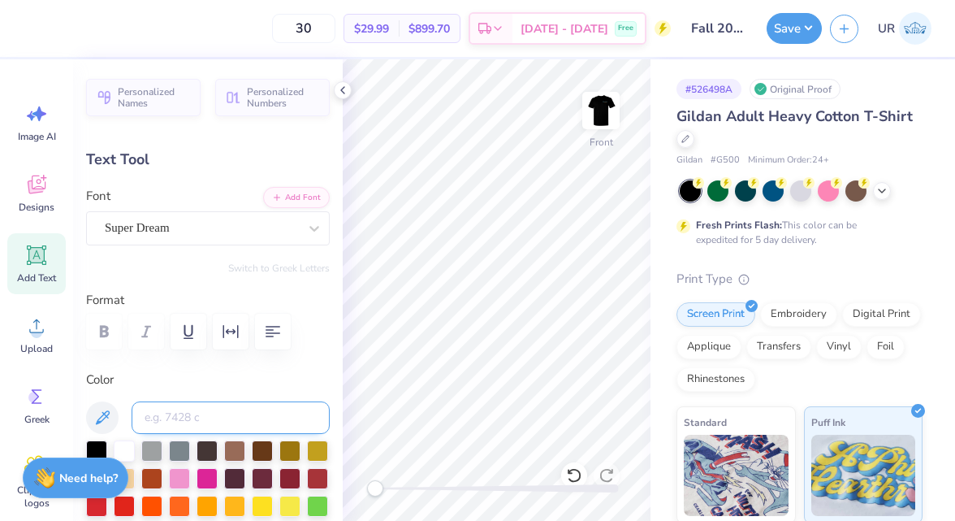
click at [211, 415] on input at bounding box center [231, 417] width 198 height 32
type textarea "i"
type textarea "INS NIGHT"
click at [285, 230] on div "Super Dream" at bounding box center [201, 227] width 197 height 25
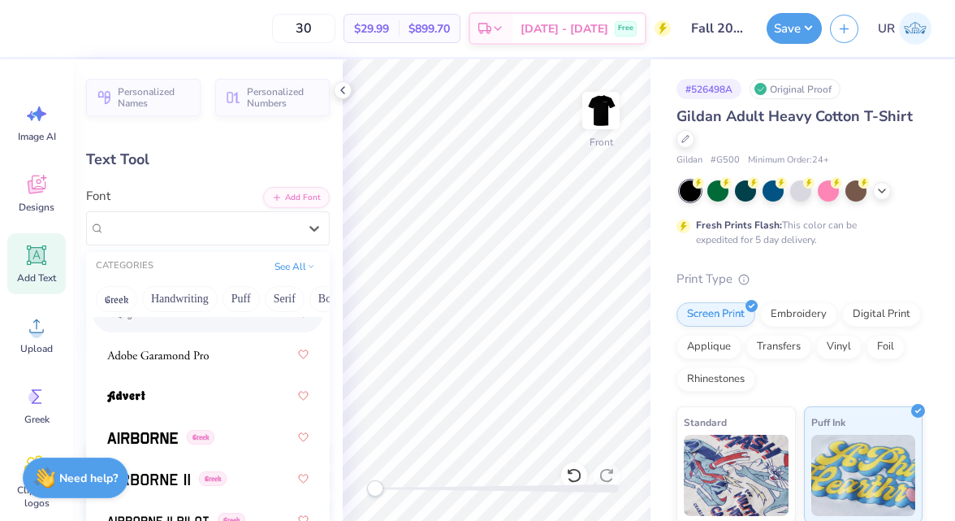
scroll to position [387, 0]
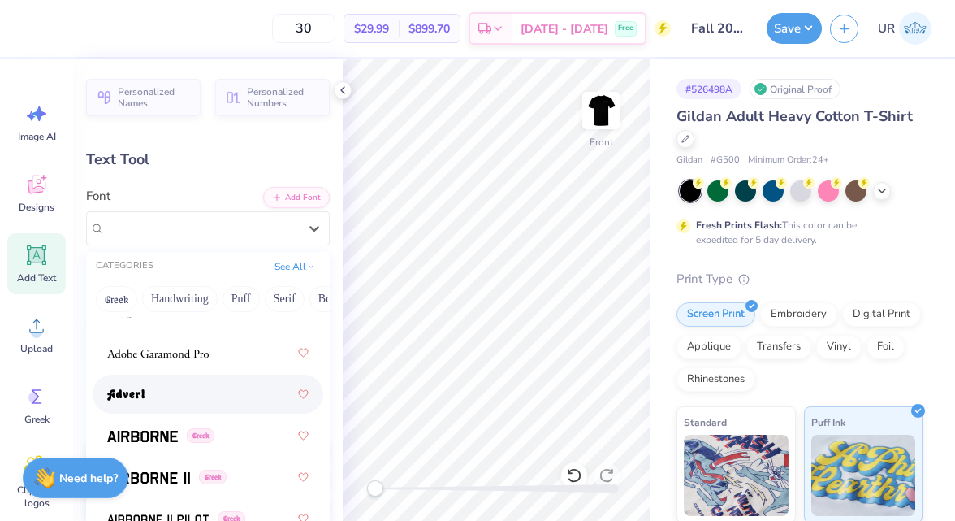
click at [254, 400] on div at bounding box center [207, 393] width 201 height 29
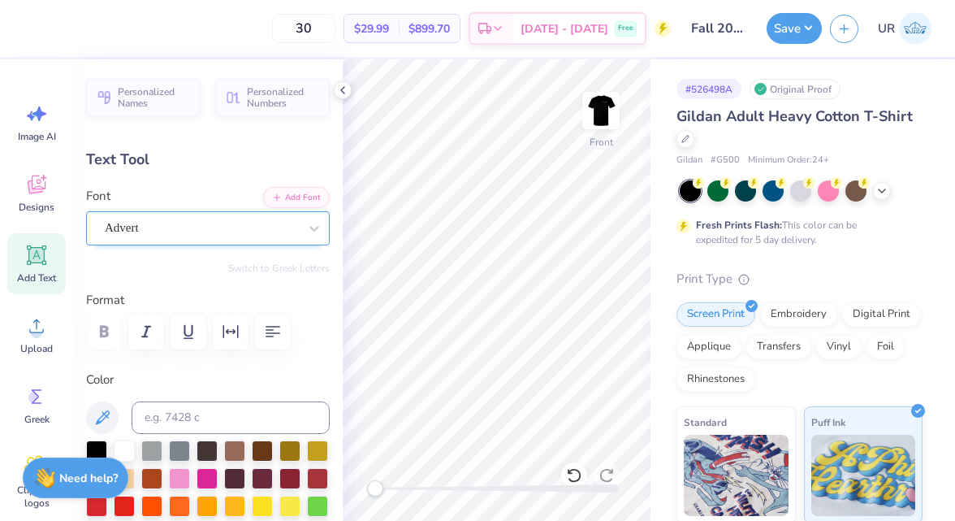
click at [275, 231] on div "Advert" at bounding box center [201, 227] width 197 height 25
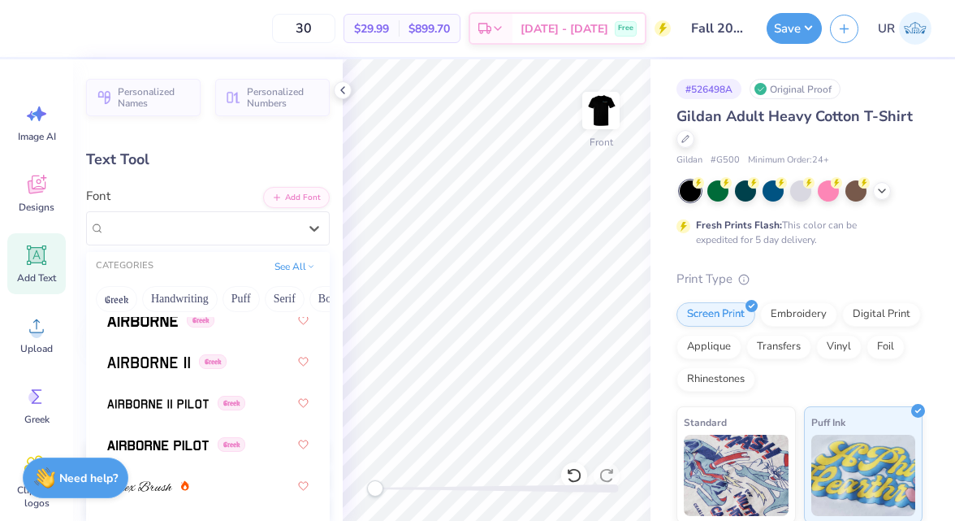
scroll to position [507, 0]
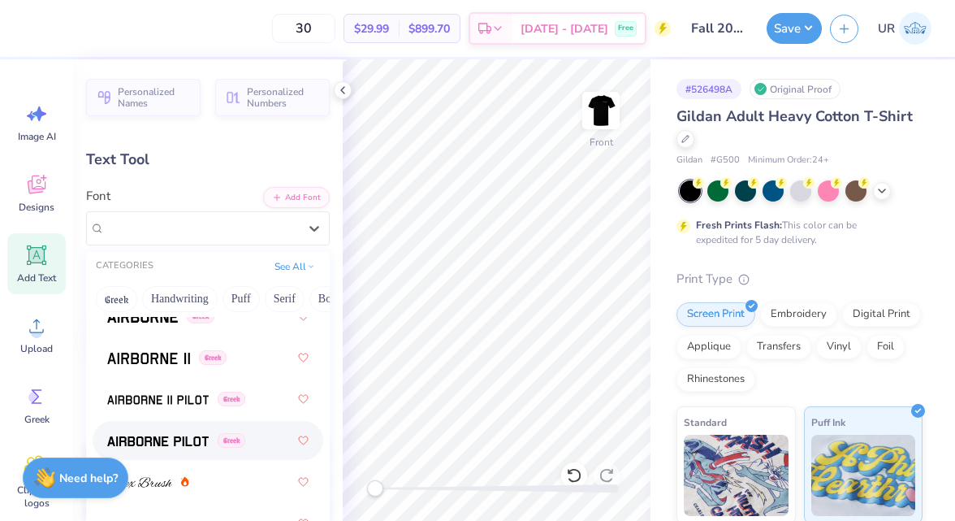
click at [240, 429] on div "Greek" at bounding box center [207, 440] width 201 height 29
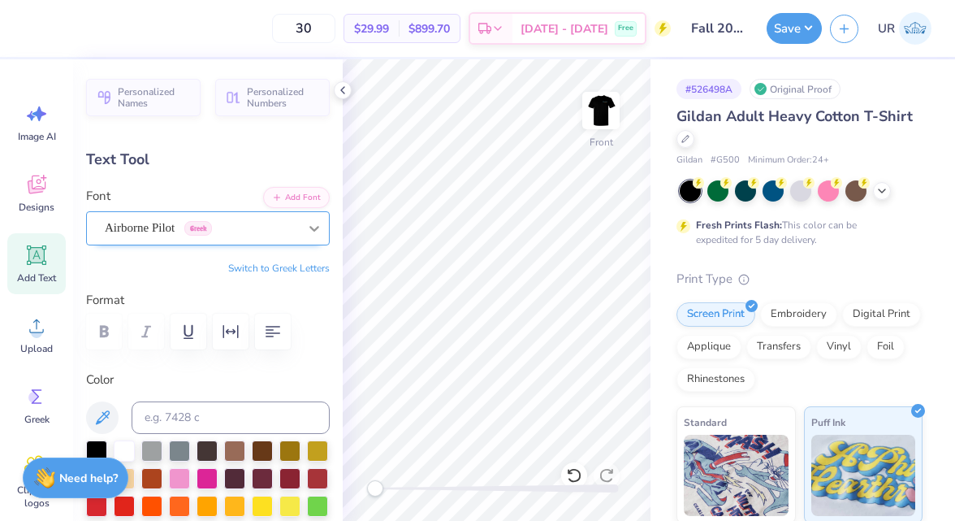
click at [306, 220] on icon at bounding box center [314, 228] width 16 height 16
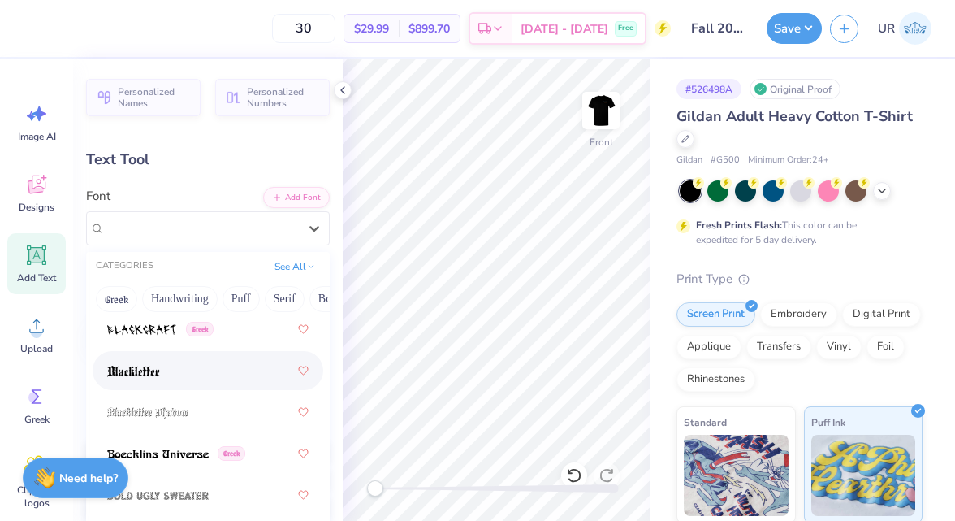
scroll to position [1329, 0]
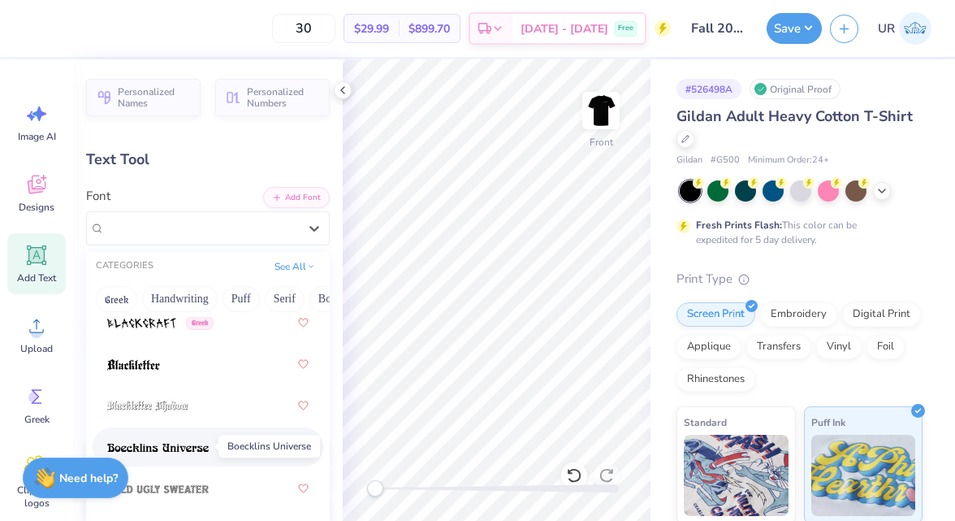
click at [201, 443] on img at bounding box center [158, 447] width 102 height 11
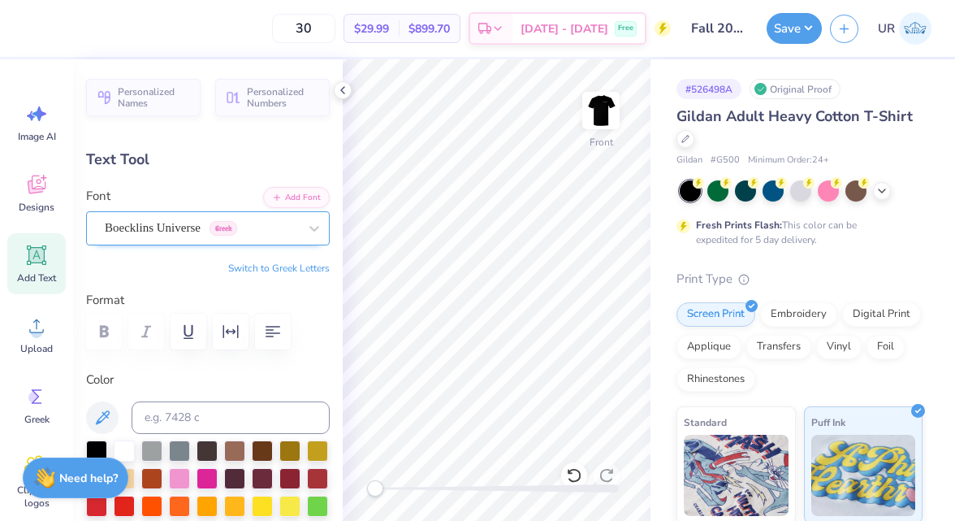
click at [294, 223] on div "Boecklins Universe Greek" at bounding box center [201, 227] width 197 height 25
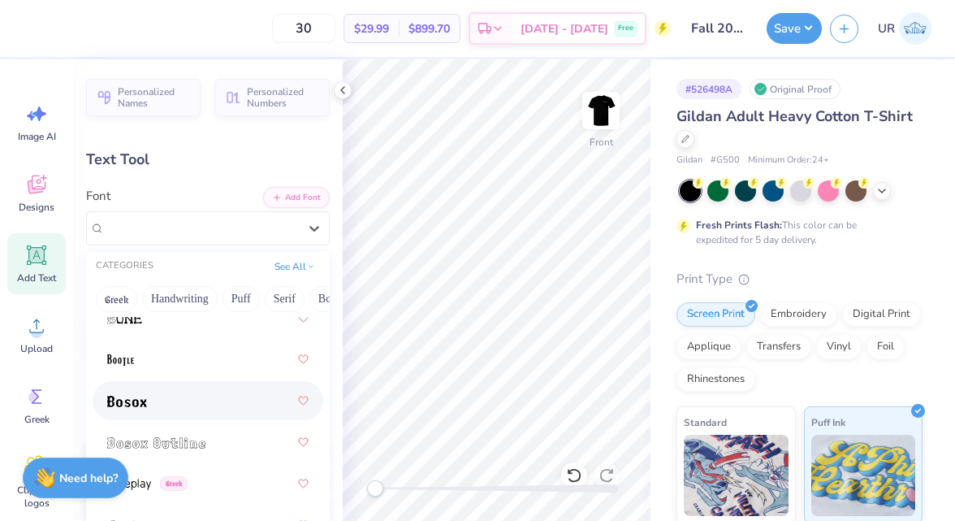
scroll to position [1586, 0]
click at [252, 400] on div at bounding box center [207, 397] width 201 height 29
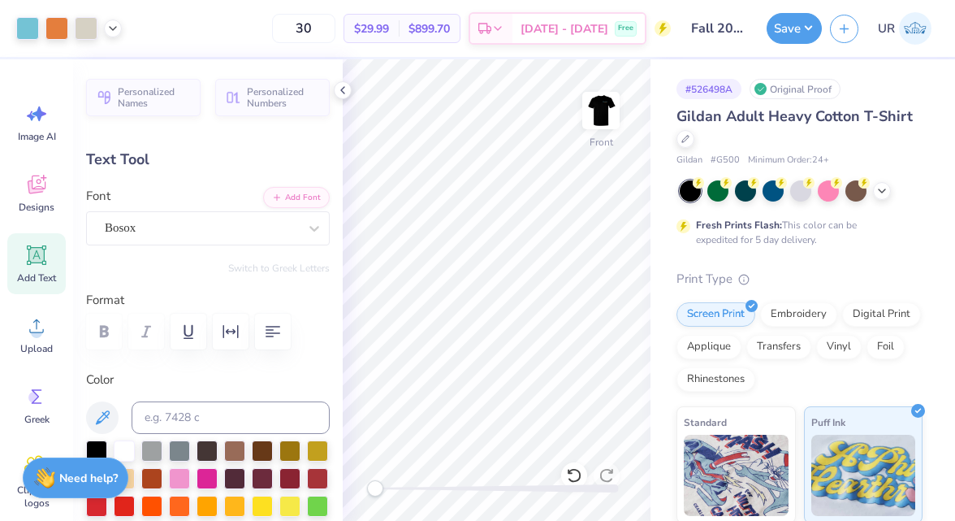
type input "8.27"
type input "1.36"
click at [343, 94] on icon at bounding box center [342, 90] width 13 height 13
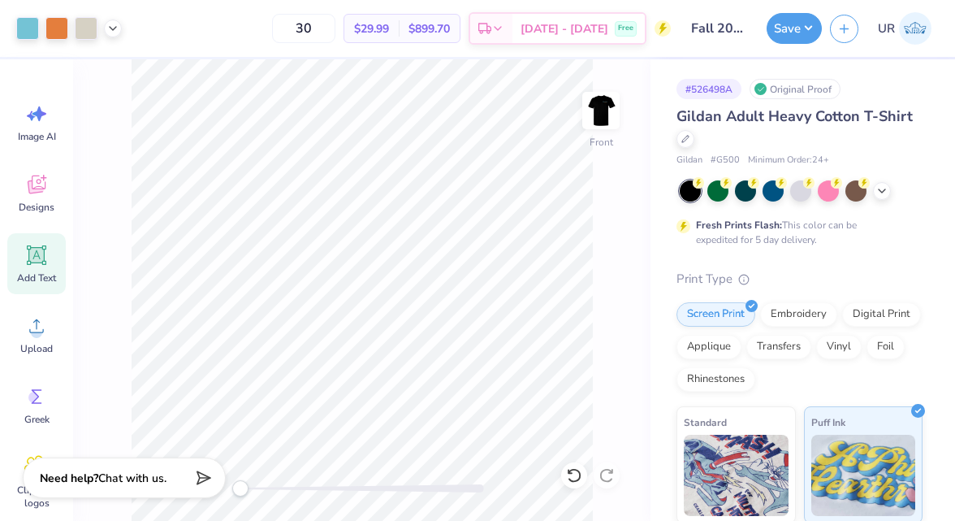
type input "16.29"
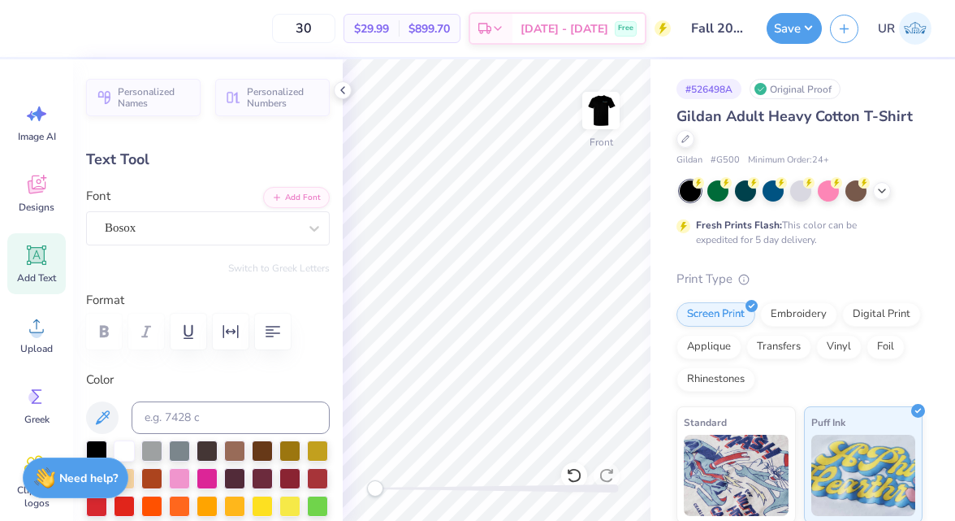
scroll to position [0, 0]
type textarea "PHI DELTA THETA"
type input "14.65"
type input "1.32"
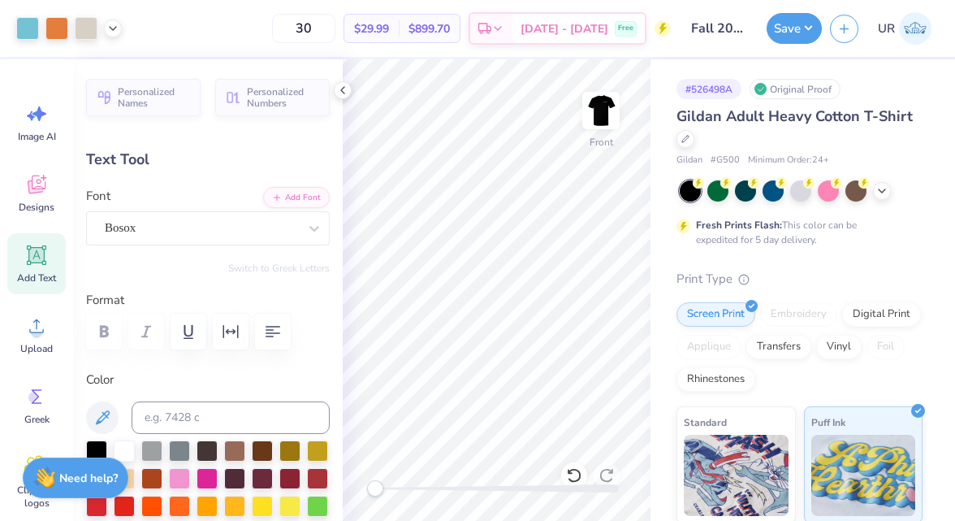
type input "16.31"
type input "10.57"
type input "0.95"
type input "20.84"
type input "8.27"
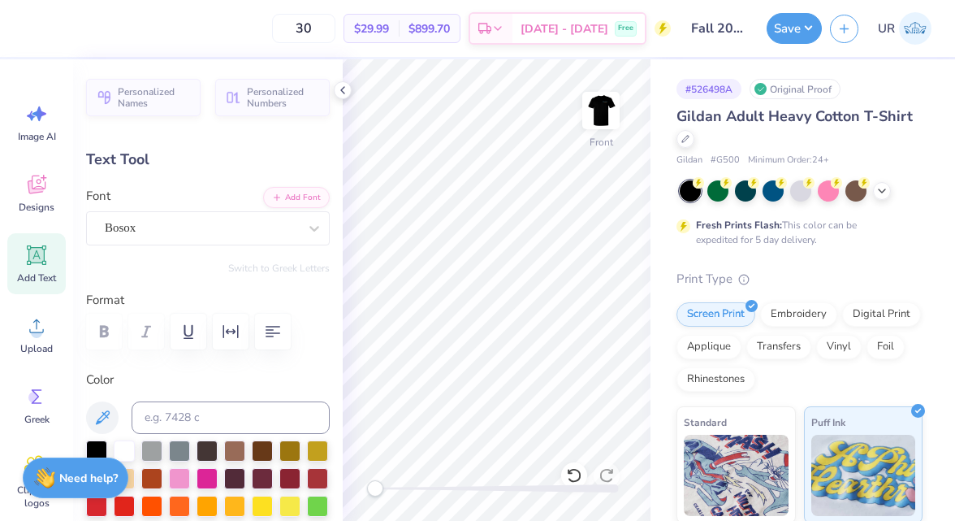
type input "1.36"
type input "16.29"
type textarea "F"
type textarea "FALL 2025"
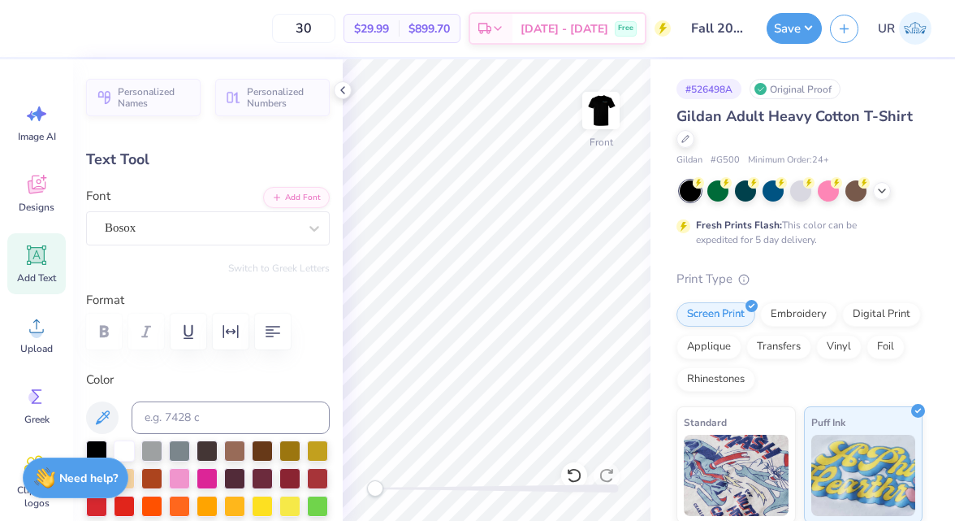
scroll to position [0, 2]
type input "3.93"
type input "0.62"
type input "23.74"
click at [244, 413] on input at bounding box center [231, 417] width 198 height 32
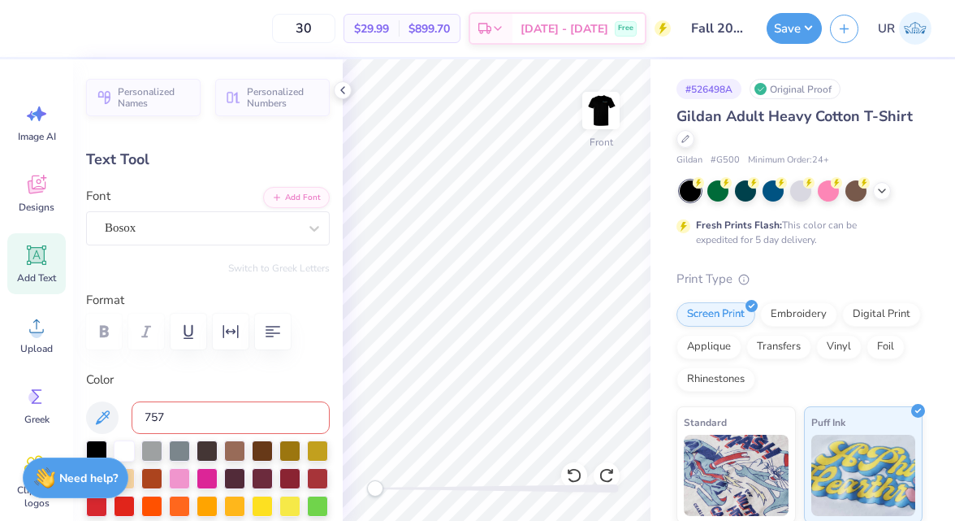
type input "7577"
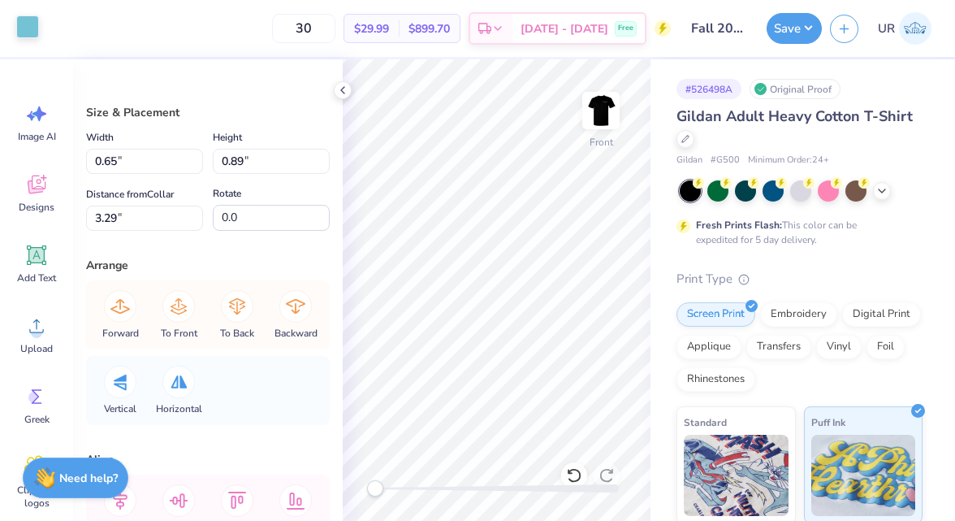
click at [24, 38] on div at bounding box center [27, 26] width 23 height 23
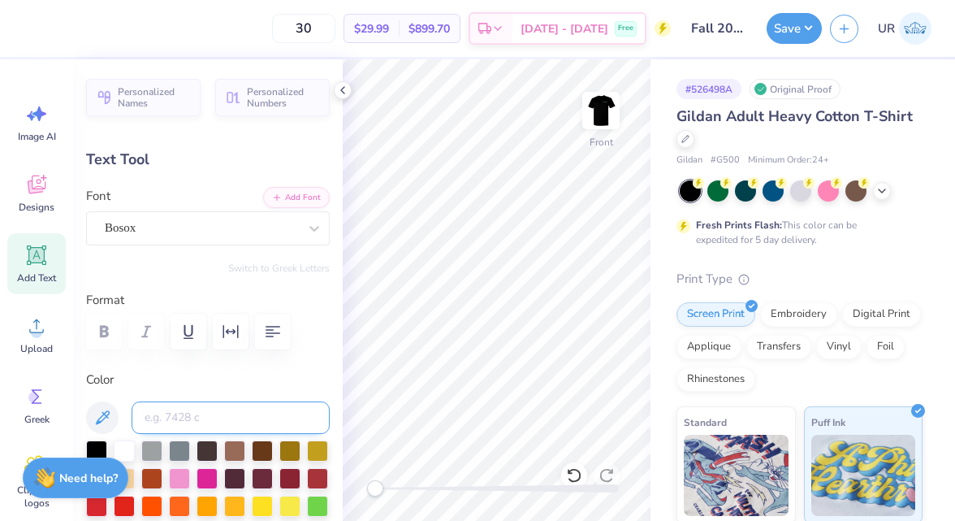
click at [219, 417] on input at bounding box center [231, 417] width 198 height 32
type input "630"
type input "8.27"
type input "1.36"
type input "16.29"
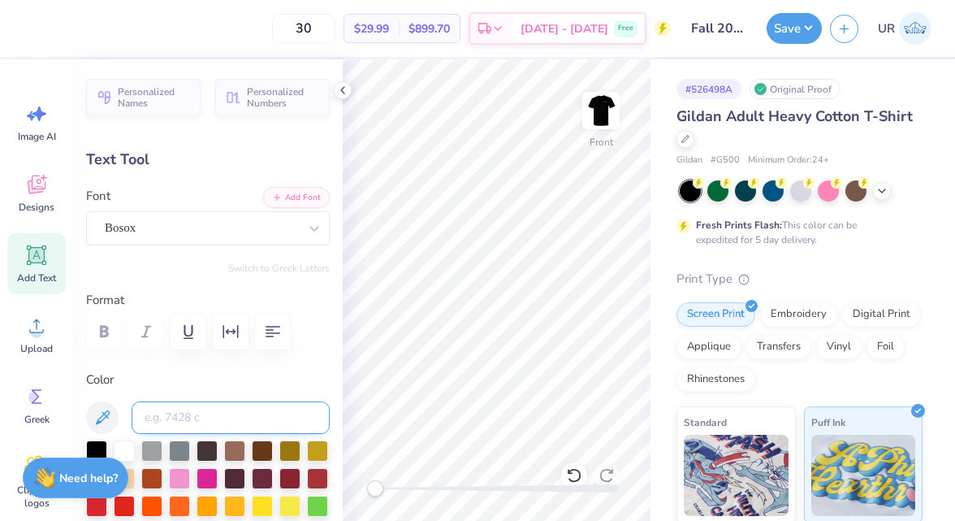
click at [214, 415] on input at bounding box center [231, 417] width 198 height 32
type input "7"
type input "630C"
type textarea "INS NIGHT"
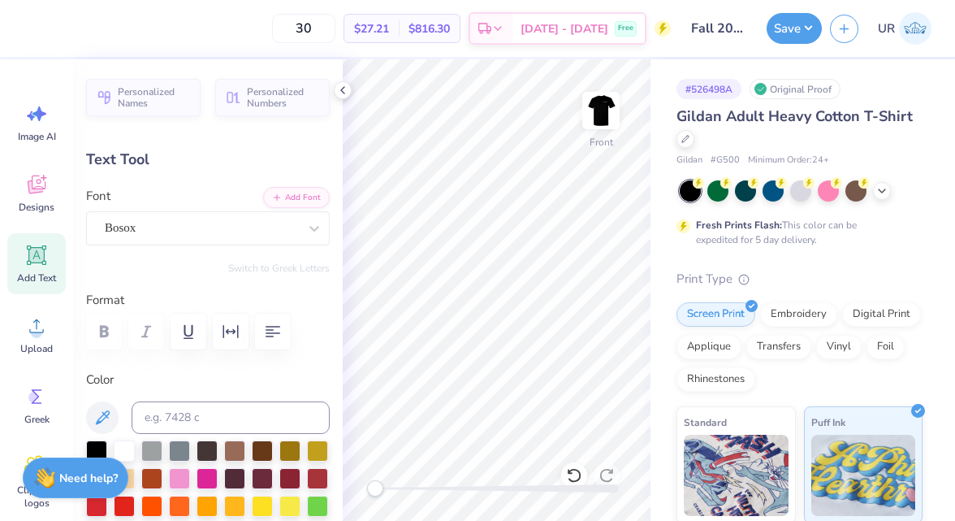
type input "8.27"
type input "1.36"
type input "16.29"
type input "8.01"
type input "1.31"
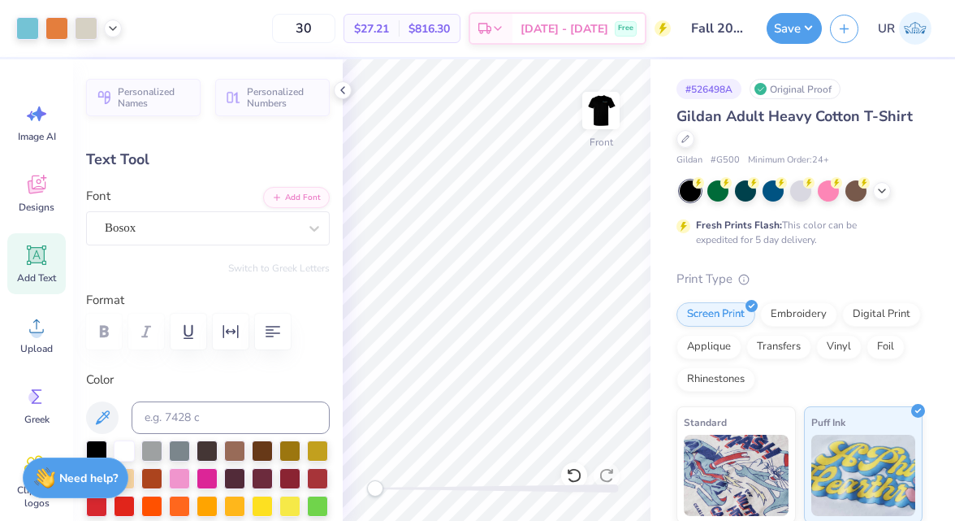
type input "3.93"
type input "0.62"
type input "18.24"
type input "4.95"
type input "0.78"
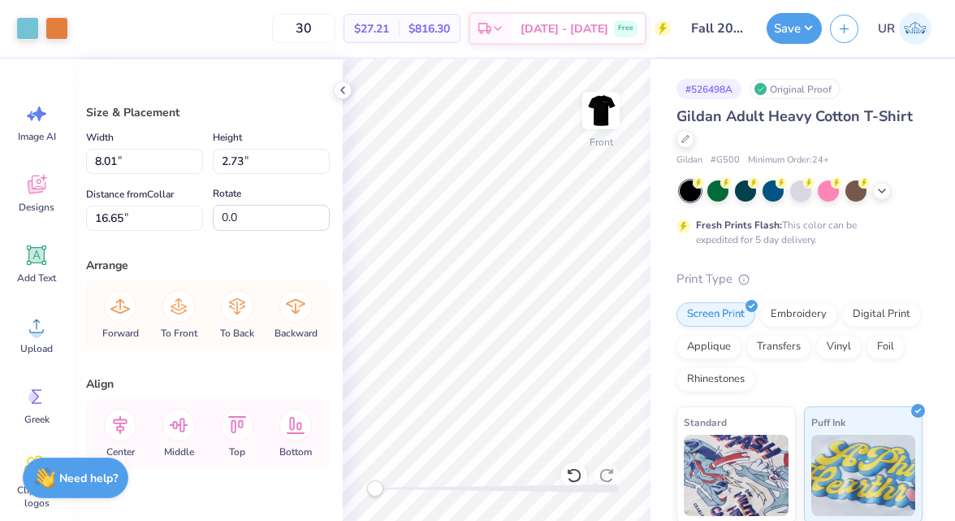
type input "16.65"
type input "11.11"
type input "4.44"
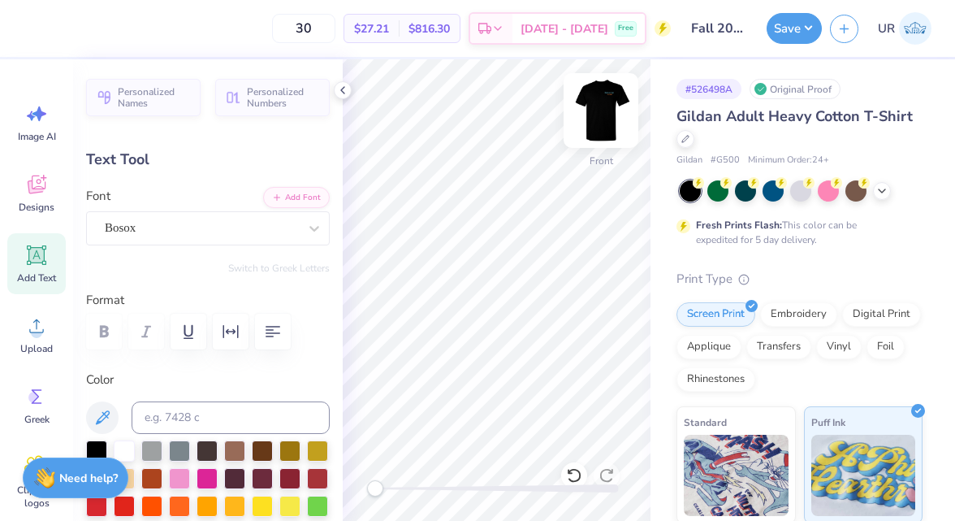
click at [604, 96] on img at bounding box center [601, 110] width 65 height 65
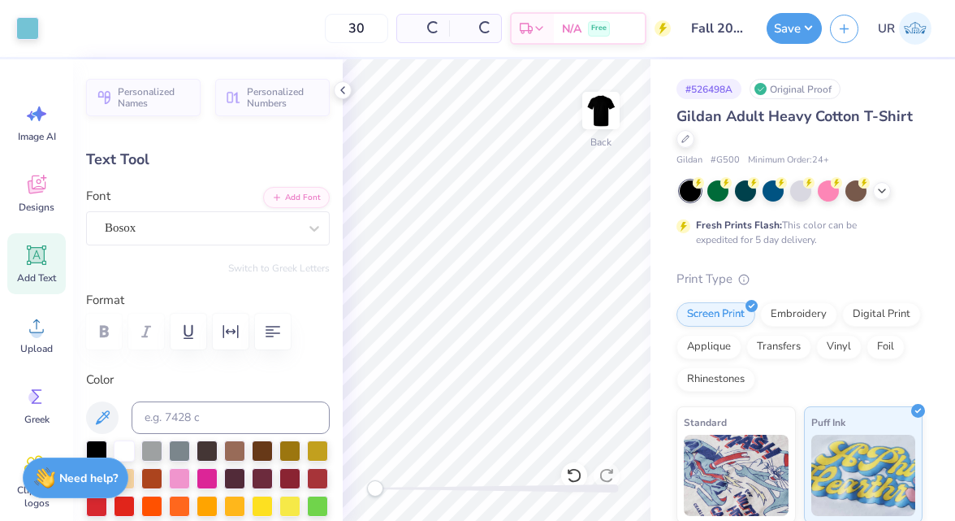
type input "10.74"
type input "0.97"
type input "1.21"
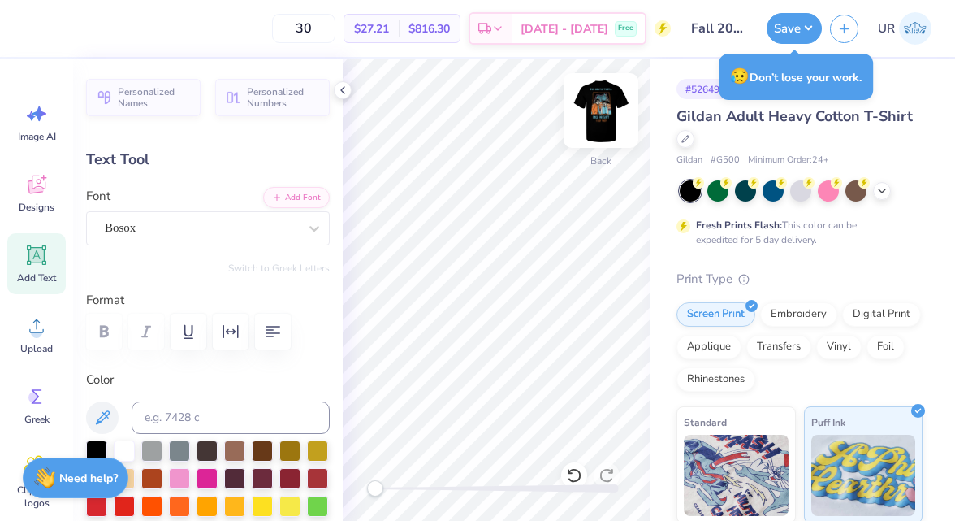
click at [603, 110] on img at bounding box center [601, 110] width 65 height 65
type input "10.57"
type input "0.95"
type input "3.00"
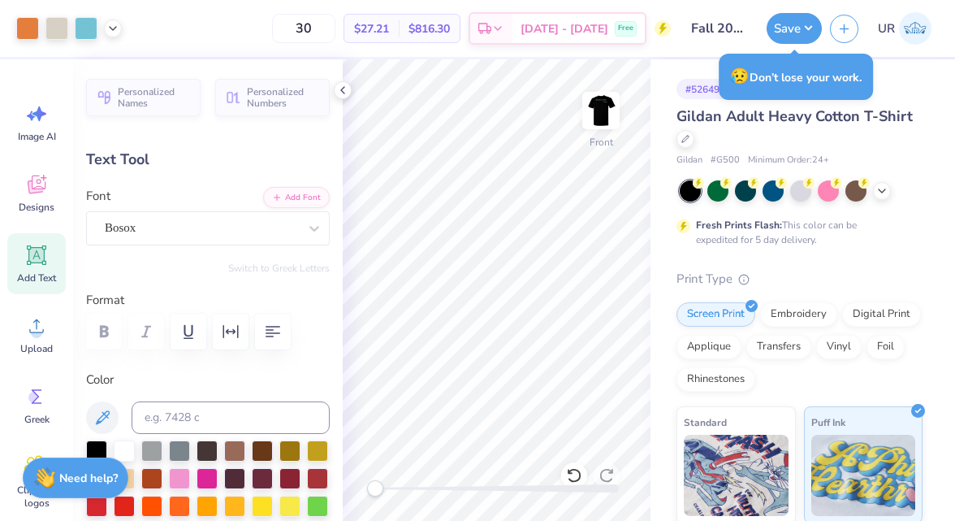
type input "8.01"
type input "1.31"
type input "16.65"
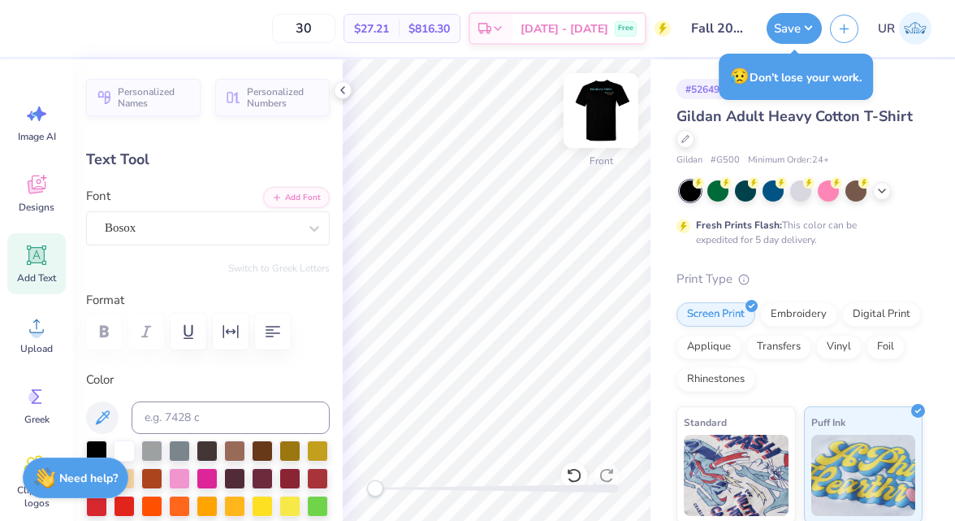
click at [603, 120] on img at bounding box center [601, 110] width 65 height 65
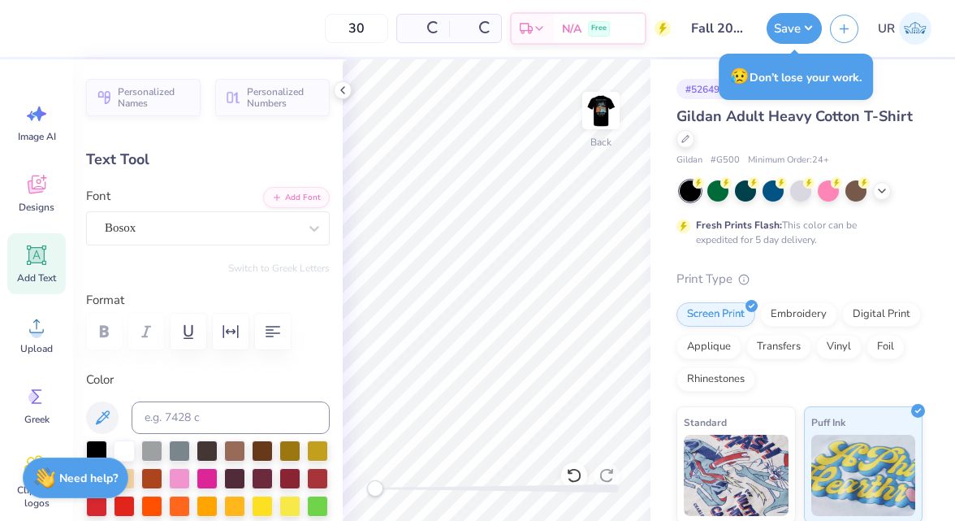
type input "8.14"
type input "1.34"
type input "15.08"
click at [599, 123] on img at bounding box center [601, 110] width 65 height 65
type input "8.01"
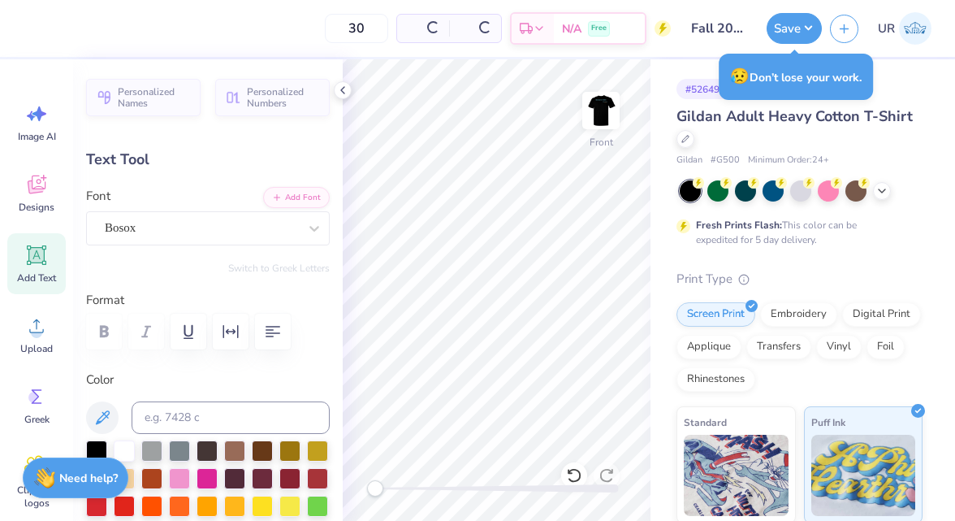
type input "1.31"
type input "16.65"
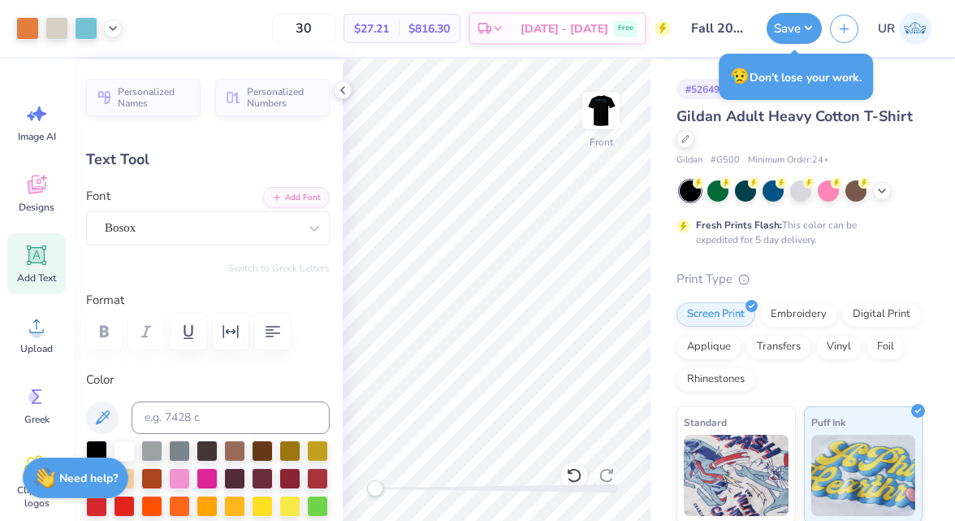
type input "4.95"
type input "0.78"
type input "18.60"
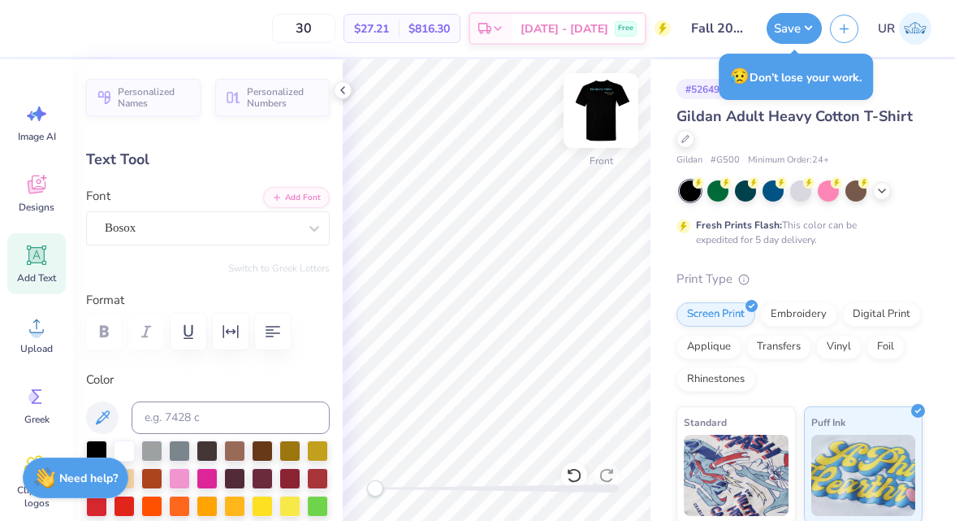
click at [605, 120] on img at bounding box center [601, 110] width 65 height 65
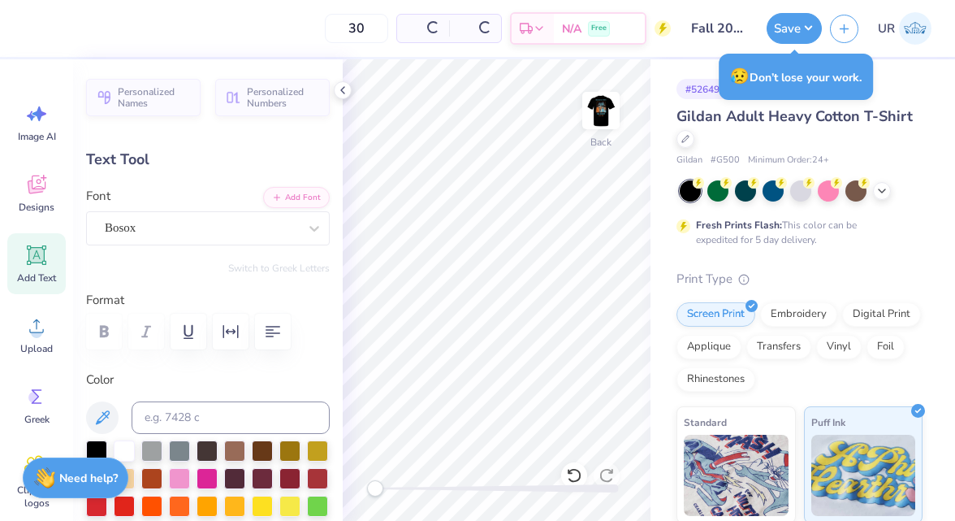
type input "5.04"
type input "0.80"
type input "17.07"
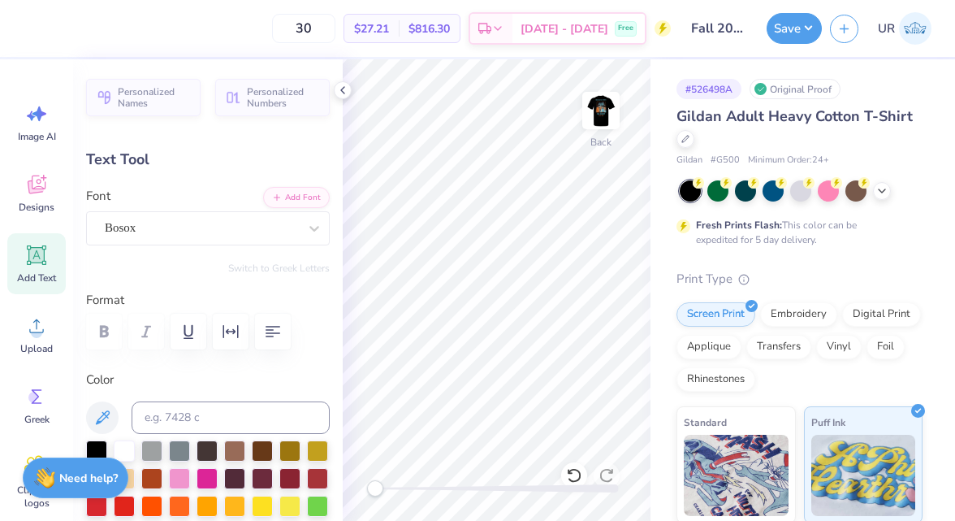
type input "10.74"
type input "0.97"
type input "1.21"
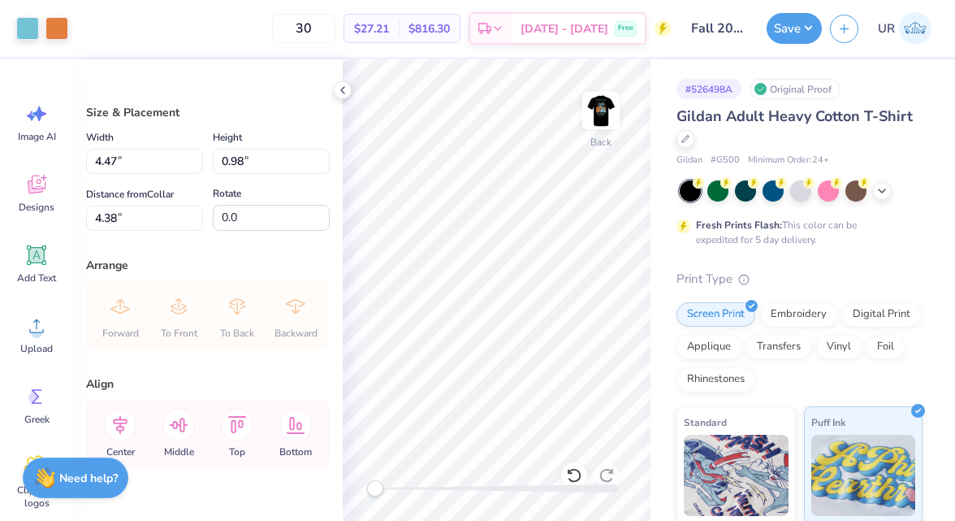
type input "4.47"
type input "0.98"
type input "4.38"
type input "5.42"
type input "1.19"
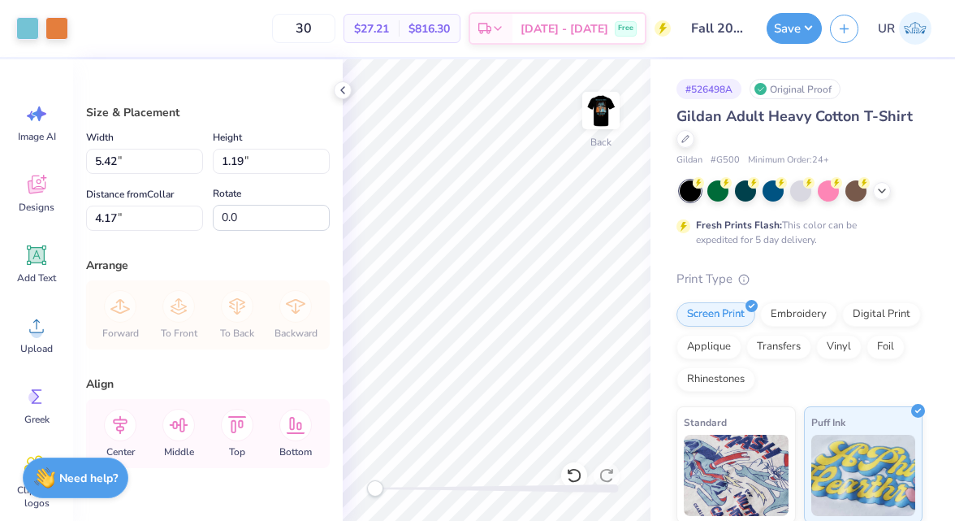
type input "3.30"
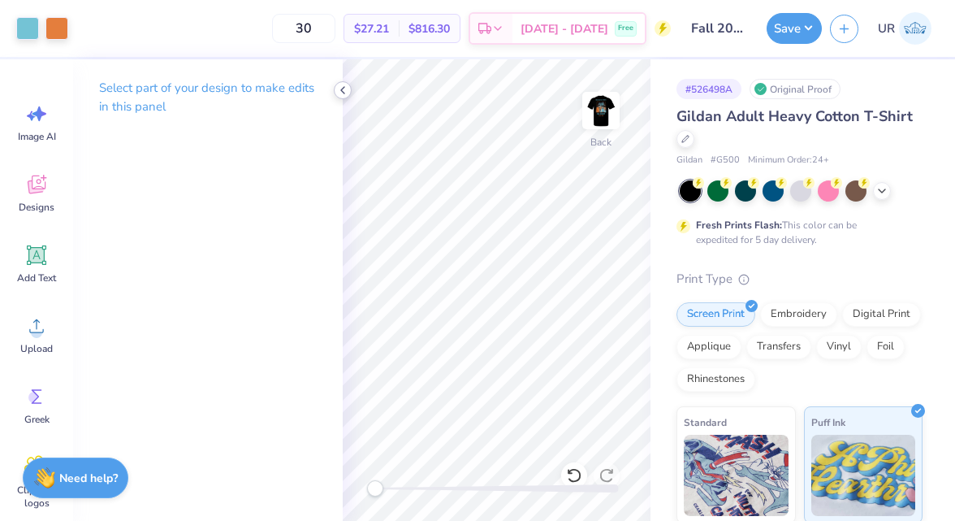
click at [341, 93] on icon at bounding box center [342, 90] width 13 height 13
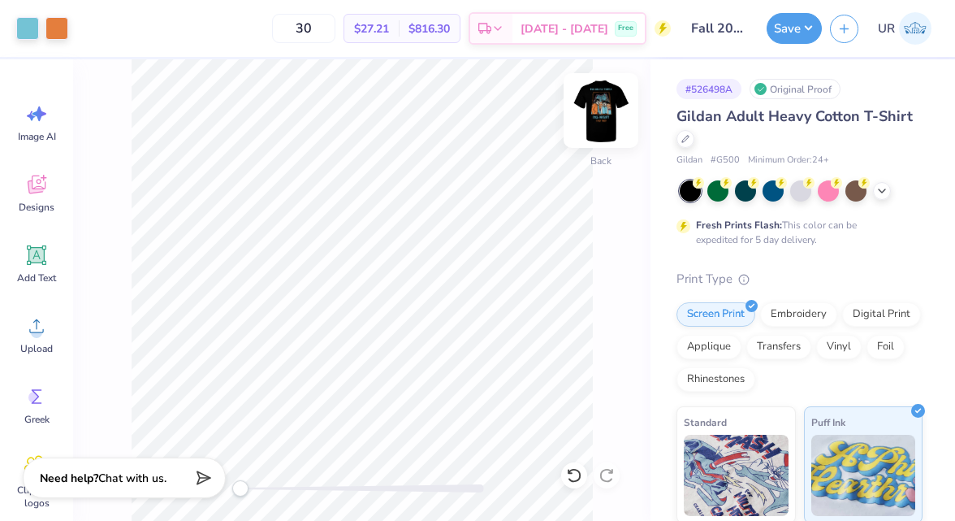
click at [608, 107] on img at bounding box center [601, 110] width 65 height 65
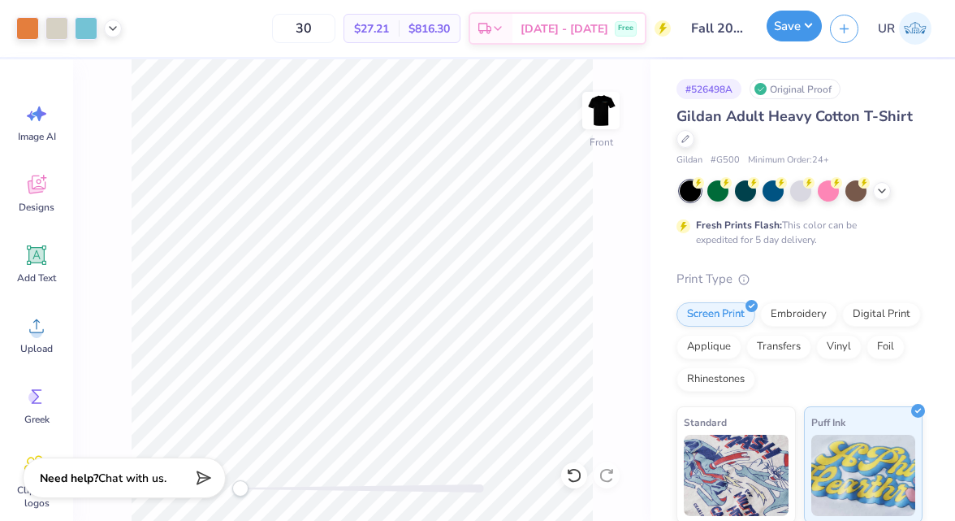
click at [794, 25] on button "Save" at bounding box center [794, 26] width 55 height 31
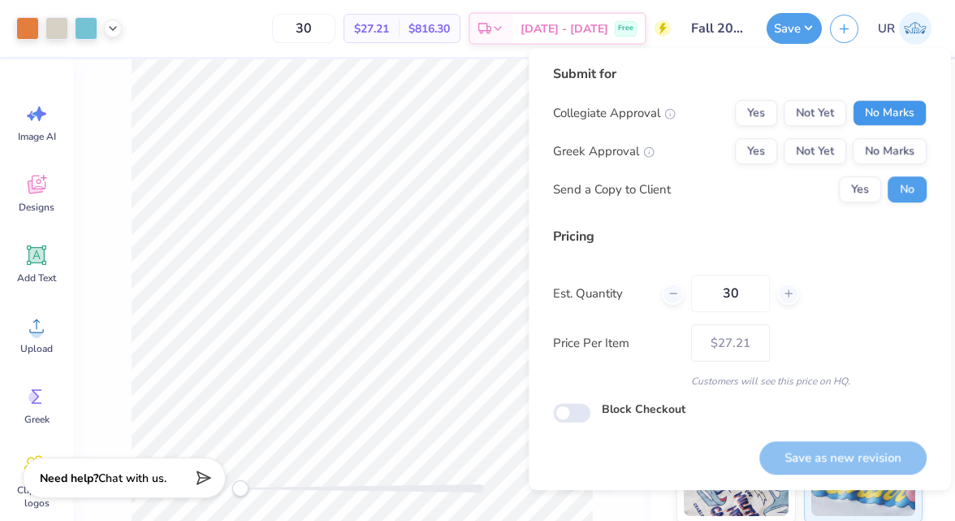
click at [907, 101] on button "No Marks" at bounding box center [890, 113] width 74 height 26
click at [769, 145] on button "Yes" at bounding box center [756, 151] width 42 height 26
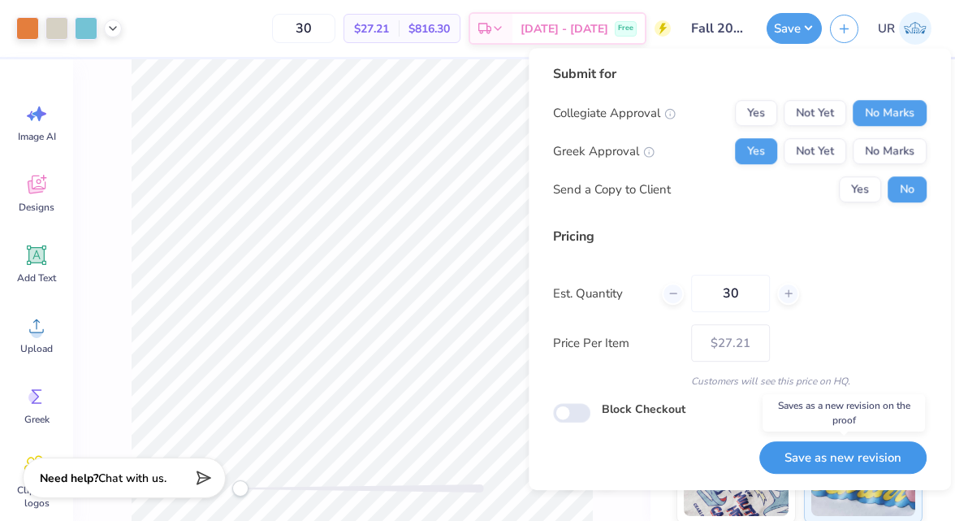
click at [817, 458] on button "Save as new revision" at bounding box center [842, 457] width 167 height 33
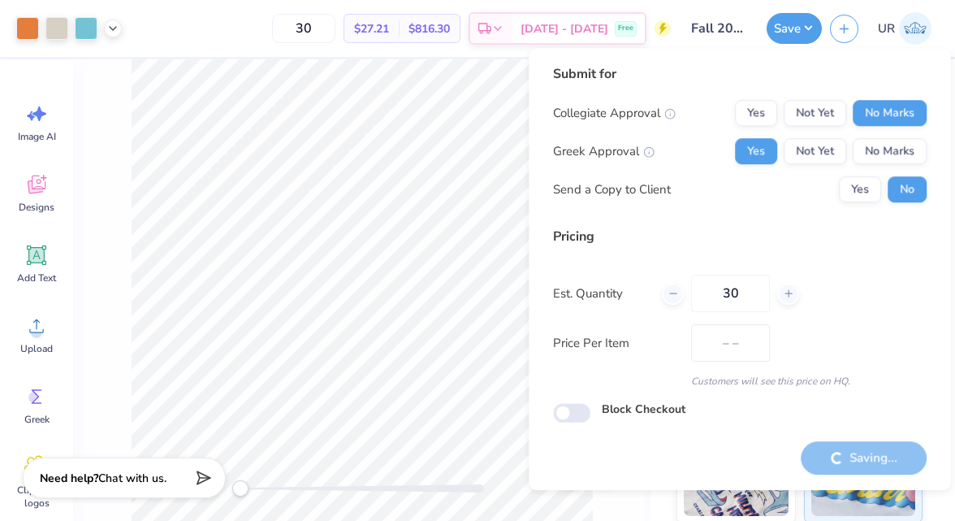
type input "$27.21"
